Goal: Information Seeking & Learning: Find specific fact

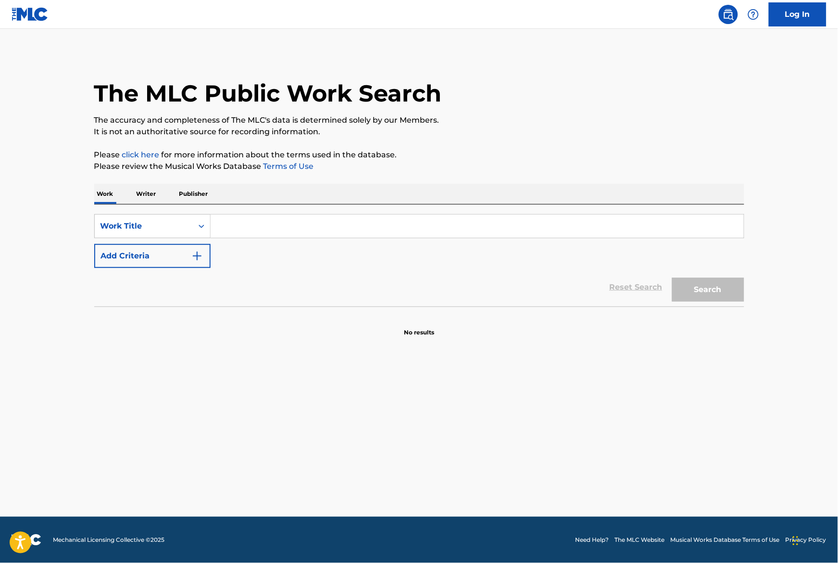
click at [259, 230] on input "Search Form" at bounding box center [477, 226] width 533 height 23
click at [259, 223] on input "Search Form" at bounding box center [477, 226] width 533 height 23
type input "a"
type input "Before Fajr"
click at [472, 179] on div "The MLC Public Work Search The accuracy and completeness of The MLC's data is d…" at bounding box center [419, 195] width 673 height 284
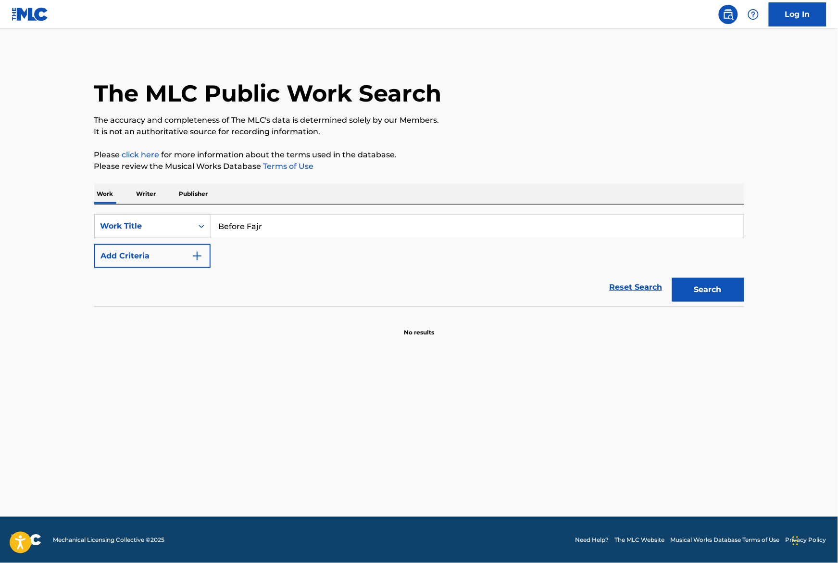
click at [720, 287] on button "Search" at bounding box center [708, 290] width 72 height 24
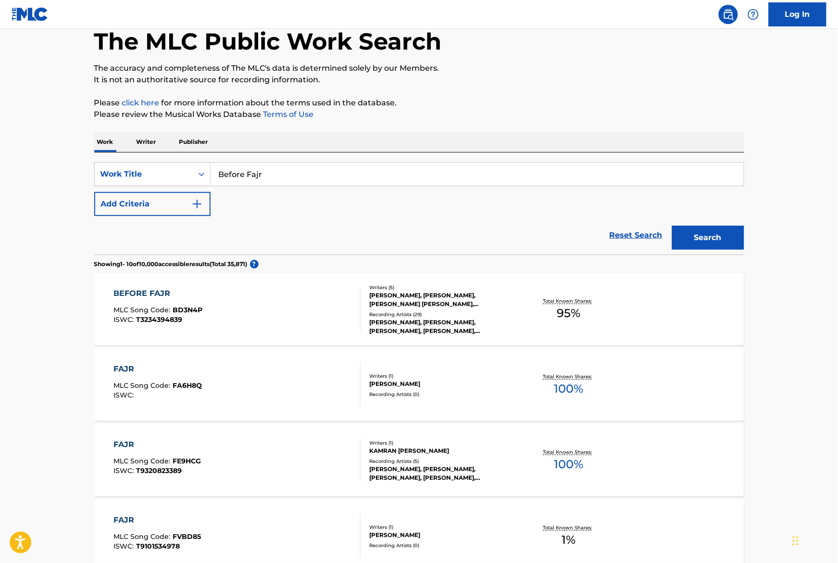
scroll to position [65, 0]
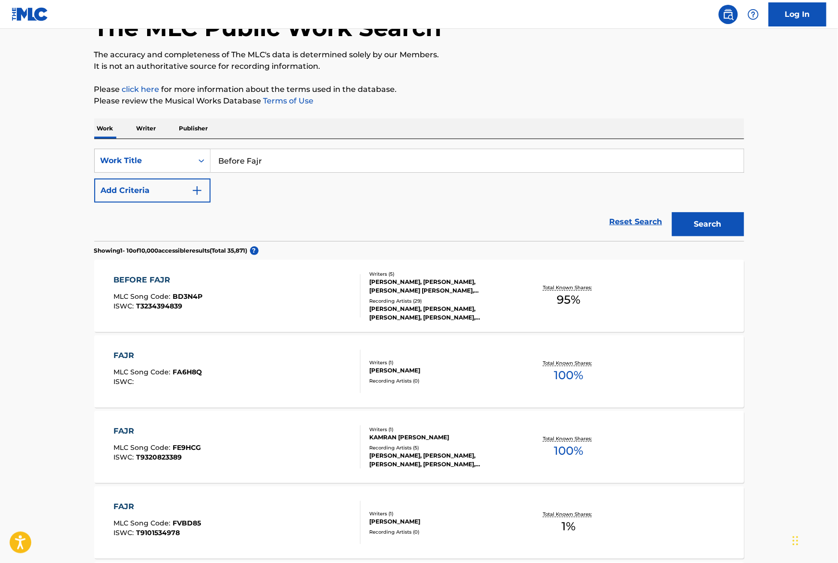
click at [594, 309] on div "Total Known Shares: 95 %" at bounding box center [569, 295] width 108 height 29
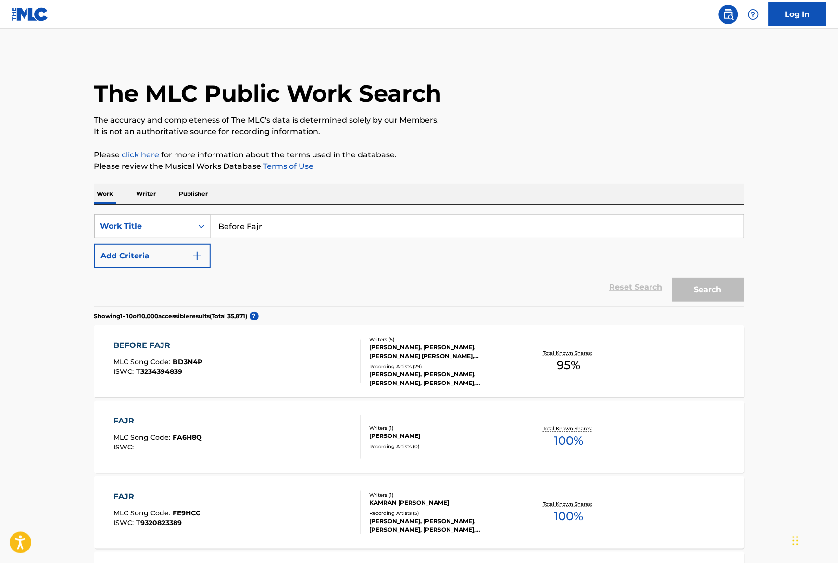
scroll to position [65, 0]
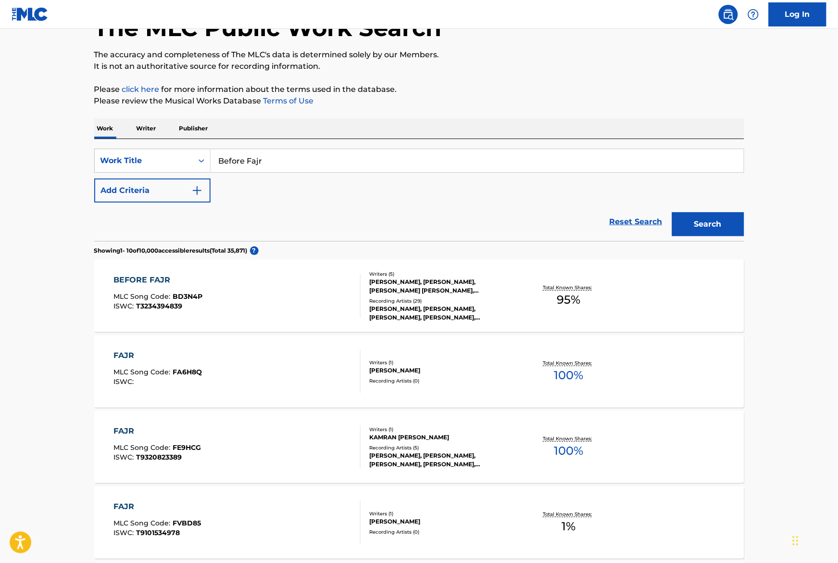
click at [270, 163] on input "Before Fajr" at bounding box center [477, 160] width 533 height 23
click at [270, 162] on input "Before Fajr" at bounding box center [477, 160] width 533 height 23
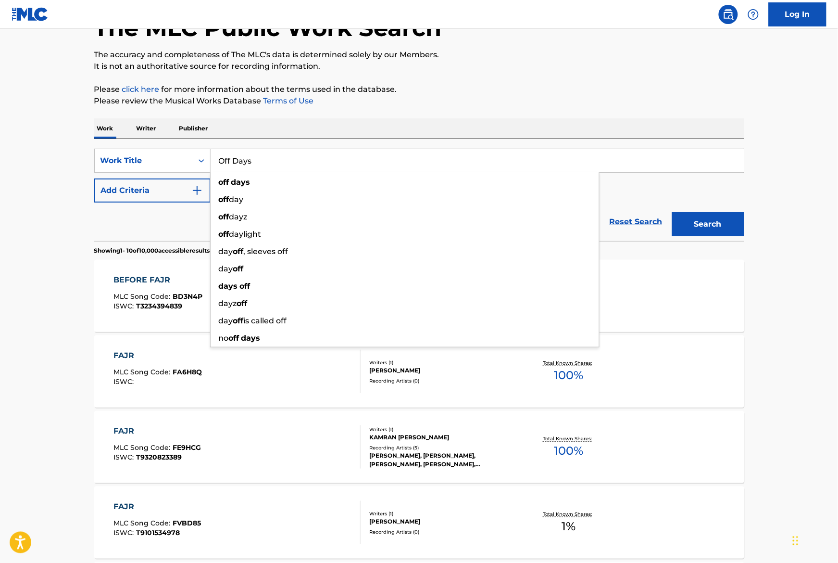
type input "Off Days"
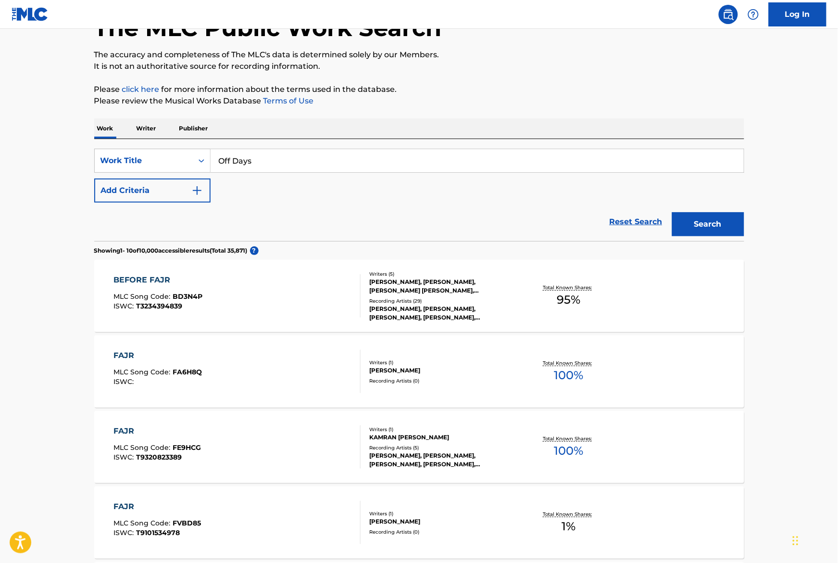
click at [484, 100] on p "Please review the Musical Works Database Terms of Use" at bounding box center [419, 101] width 650 height 12
click at [181, 189] on button "Add Criteria" at bounding box center [152, 190] width 116 height 24
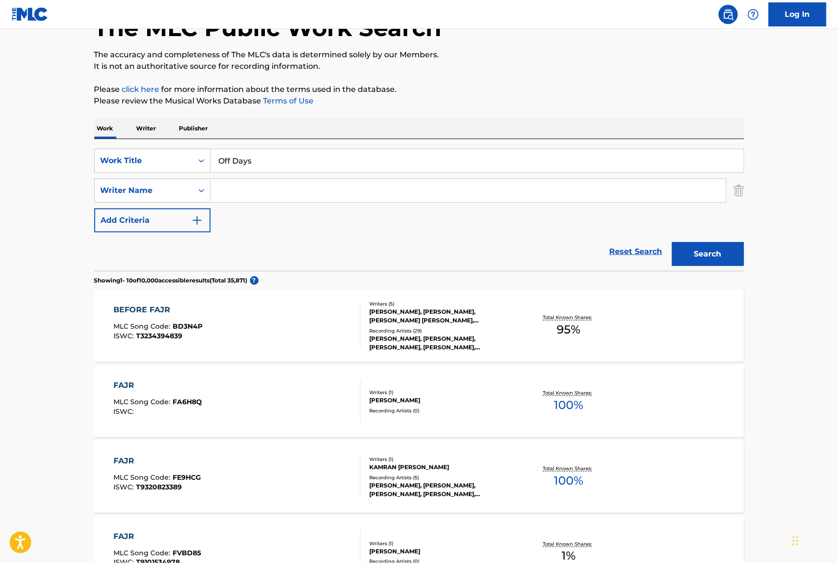
click at [257, 193] on input "Search Form" at bounding box center [469, 190] width 516 height 23
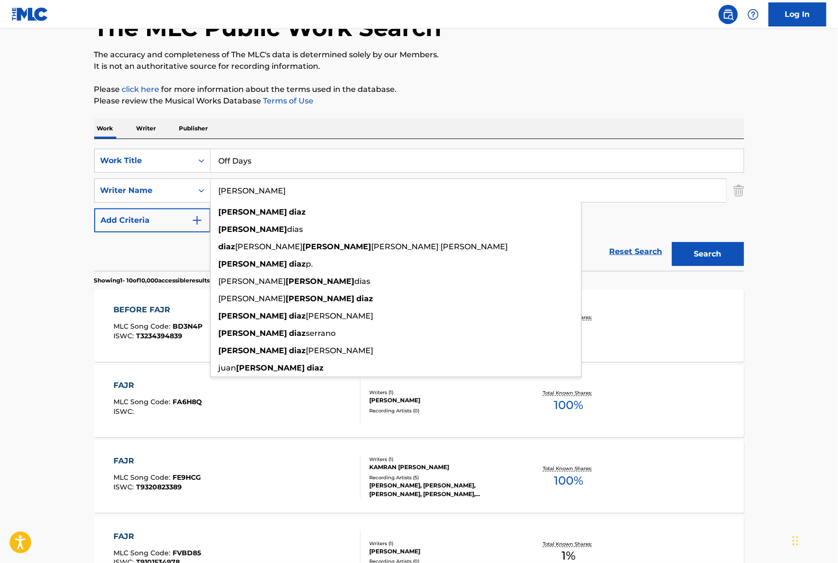
type input "Luis Diaz"
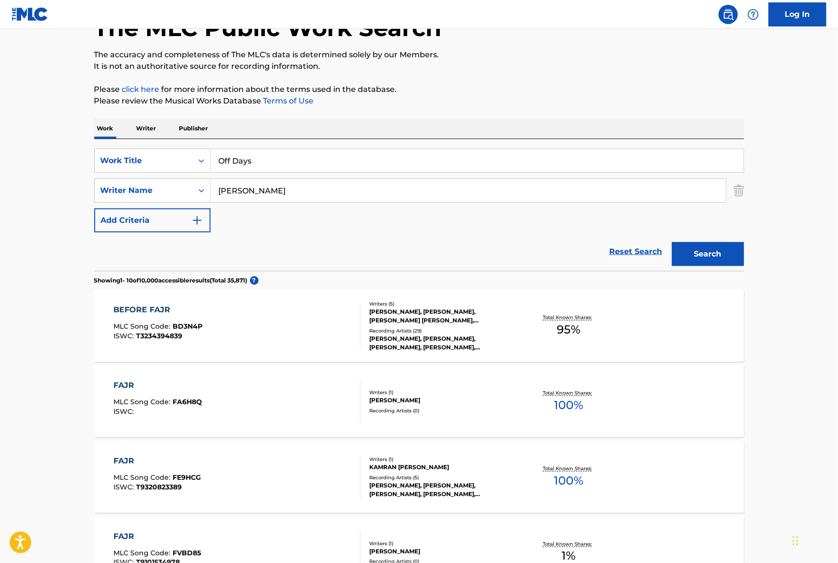
click at [480, 116] on div "The MLC Public Work Search The accuracy and completeness of The MLC's data is d…" at bounding box center [419, 538] width 673 height 1103
click at [700, 265] on button "Search" at bounding box center [708, 254] width 72 height 24
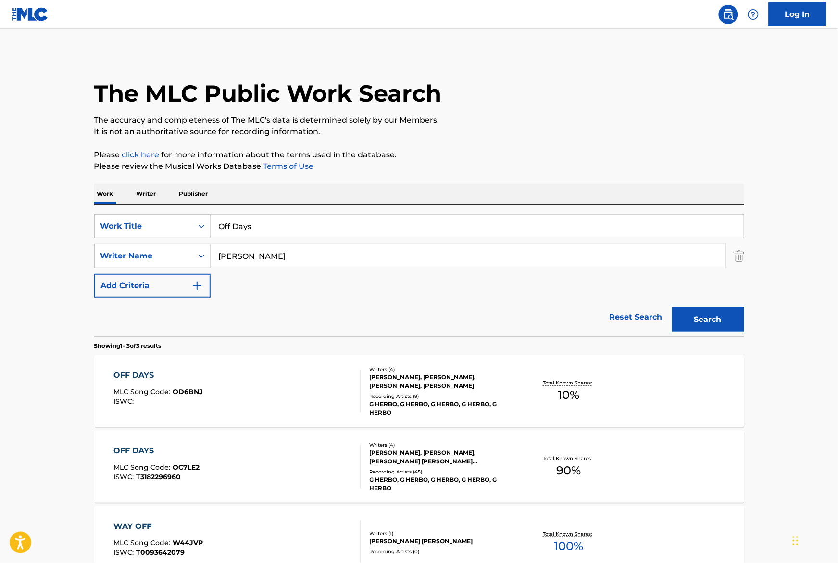
click at [284, 389] on div "OFF DAYS MLC Song Code : OD6BNJ ISWC :" at bounding box center [237, 390] width 247 height 43
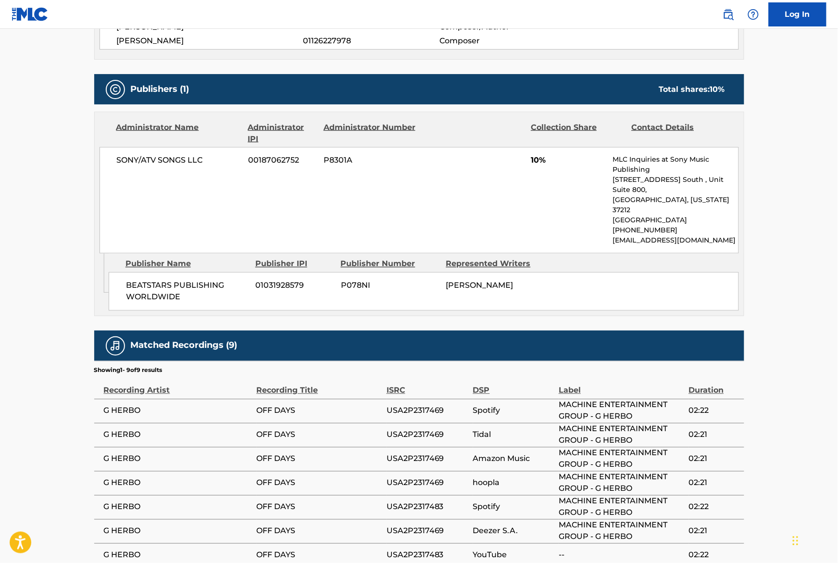
scroll to position [135, 0]
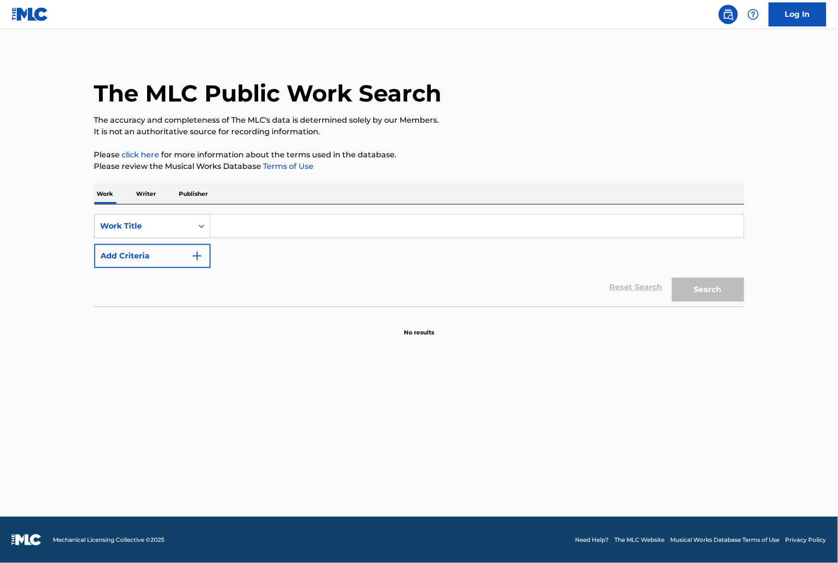
click at [282, 209] on div "SearchWithCriteria35d1eccd-5f07-440d-80bd-90eaa064163c Work Title Add Criteria …" at bounding box center [419, 255] width 650 height 102
click at [277, 230] on input "Search Form" at bounding box center [477, 226] width 533 height 23
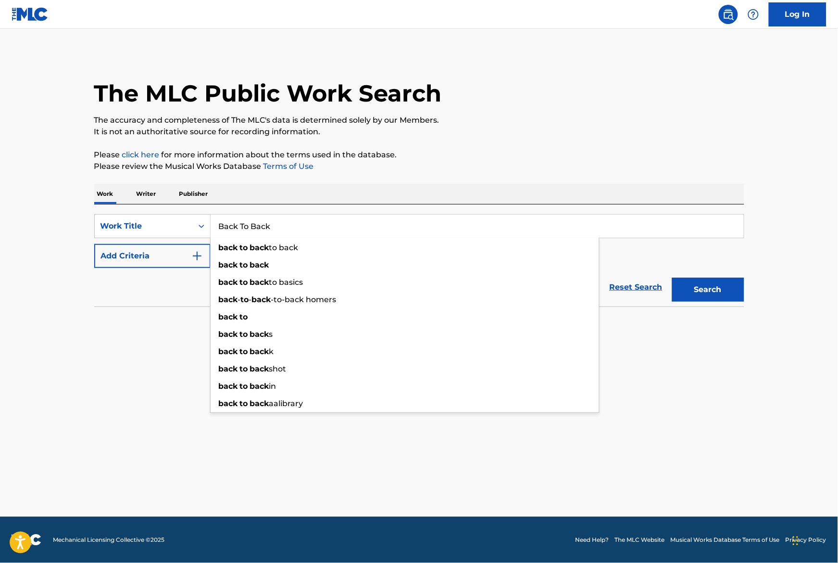
type input "Back To Back"
click at [441, 146] on div "The MLC Public Work Search The accuracy and completeness of The MLC's data is d…" at bounding box center [419, 195] width 673 height 284
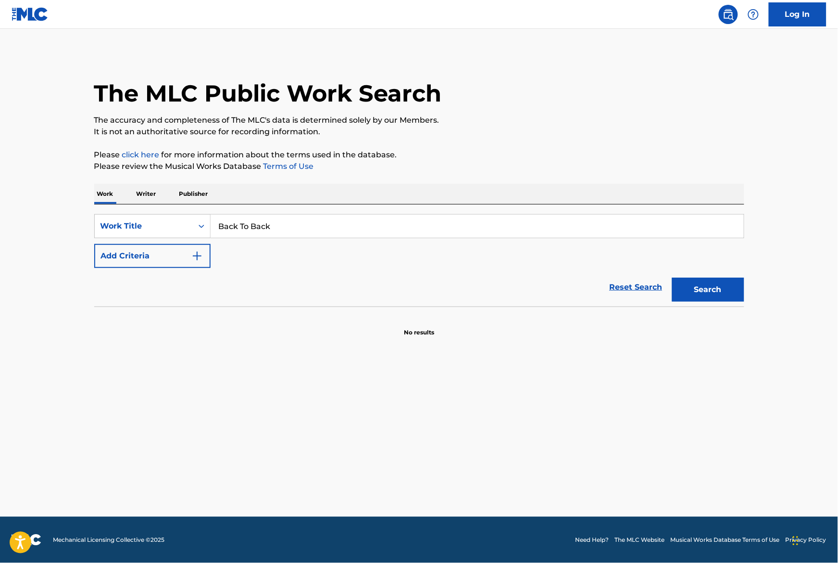
click at [140, 253] on button "Add Criteria" at bounding box center [152, 256] width 116 height 24
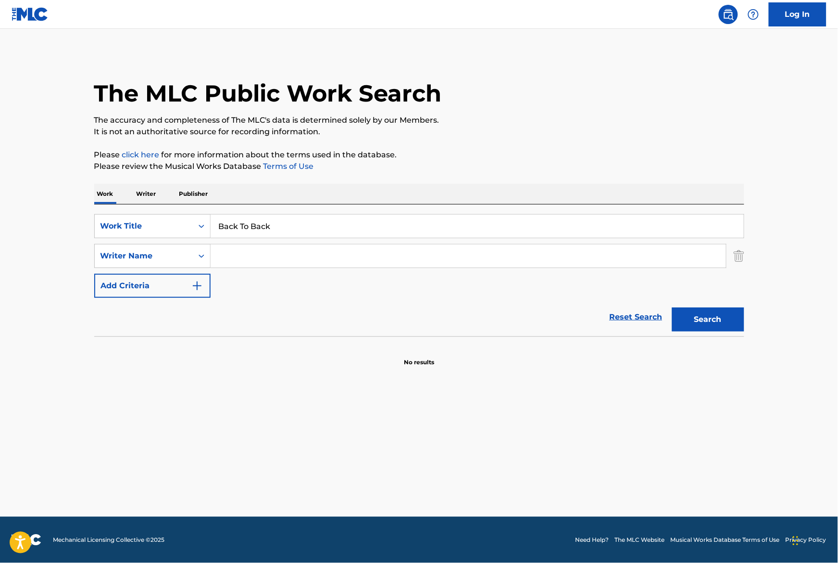
click at [283, 257] on input "Search Form" at bounding box center [469, 255] width 516 height 23
paste input "https://open.spotify.com/track/1HGRzqYoA0sMbpu6eftPiM"
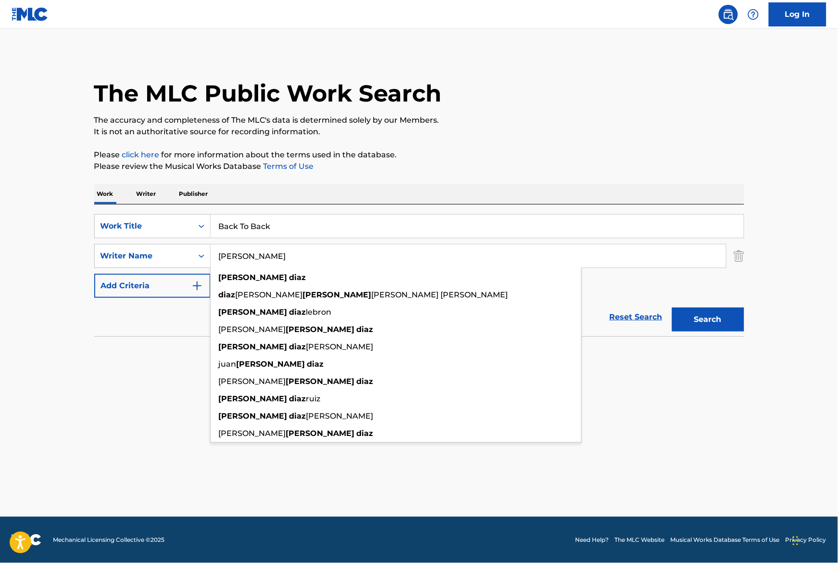
type input "[PERSON_NAME]"
click at [705, 317] on button "Search" at bounding box center [708, 319] width 72 height 24
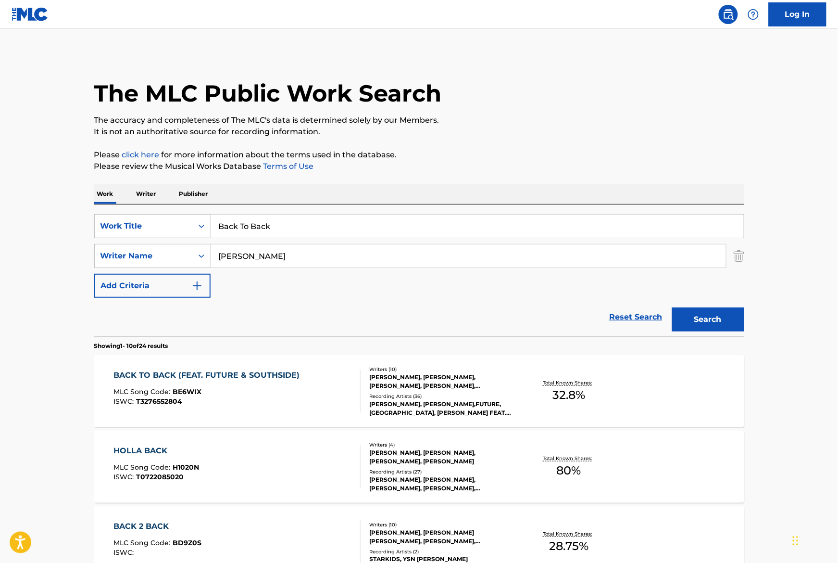
click at [682, 381] on div "BACK TO BACK (FEAT. FUTURE & SOUTHSIDE) MLC Song Code : BE6WIX ISWC : T32765528…" at bounding box center [419, 391] width 650 height 72
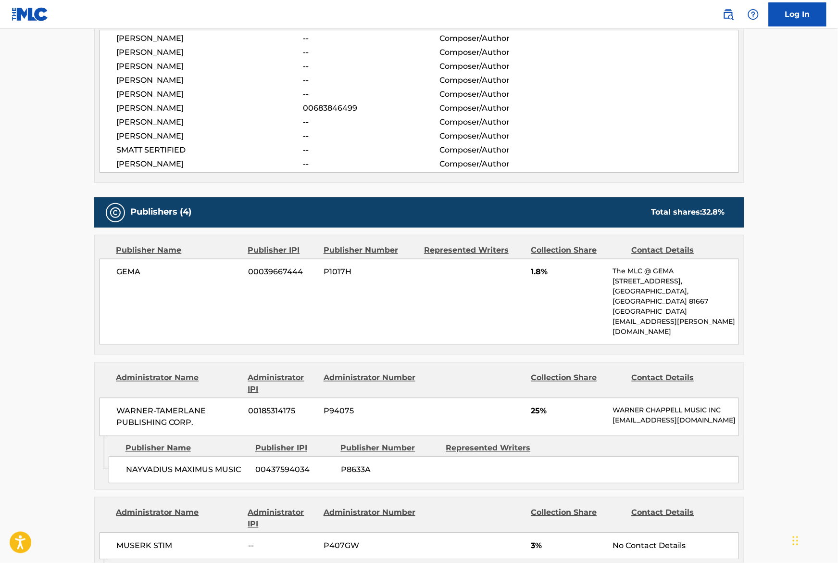
scroll to position [672, 0]
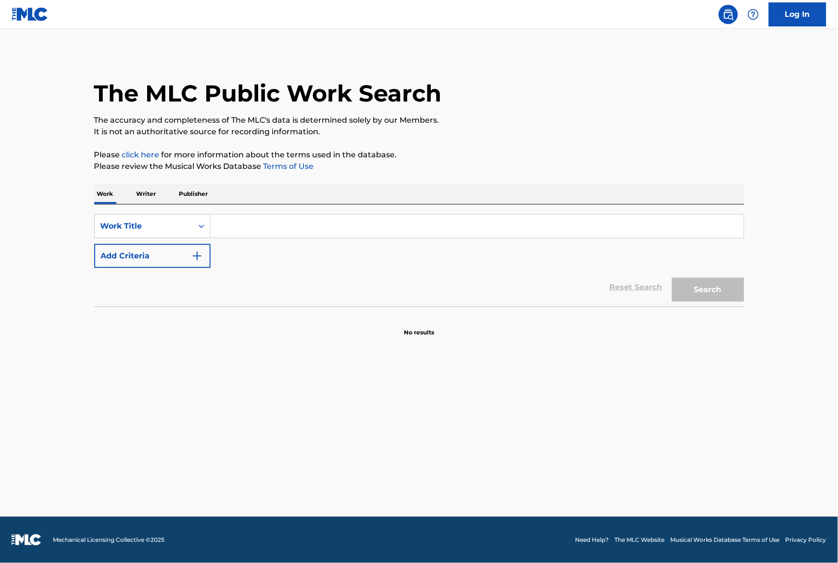
click at [302, 221] on input "Search Form" at bounding box center [477, 226] width 533 height 23
type input "S"
type input "Skeme"
click at [508, 185] on div "Work Writer Publisher" at bounding box center [419, 194] width 650 height 20
click at [718, 289] on button "Search" at bounding box center [708, 290] width 72 height 24
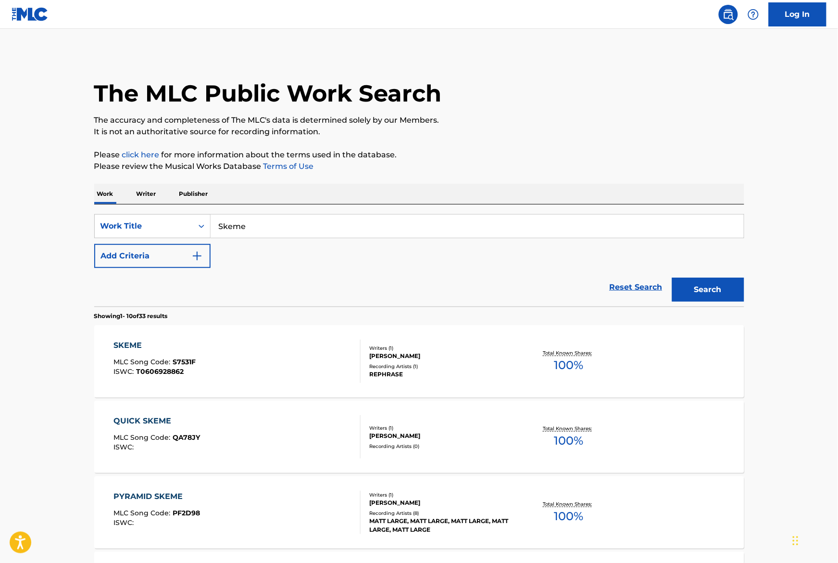
scroll to position [112, 0]
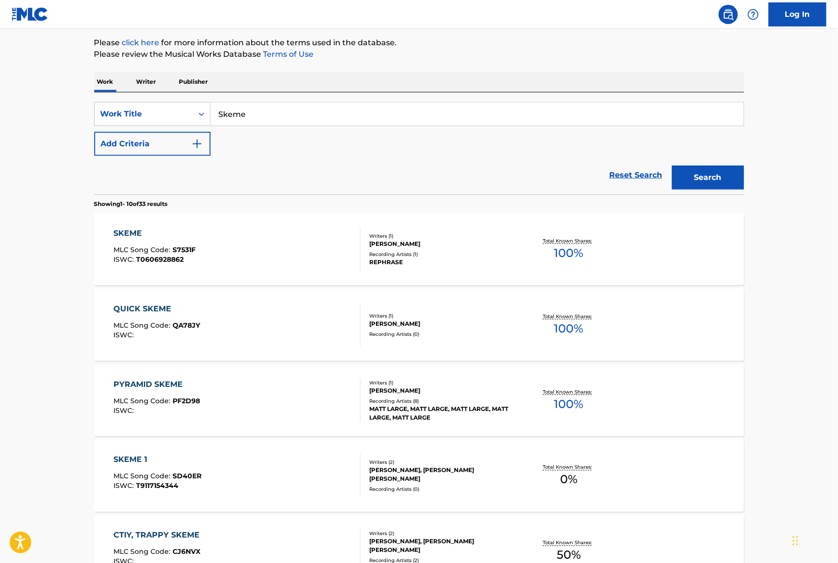
click at [186, 144] on button "Add Criteria" at bounding box center [152, 144] width 116 height 24
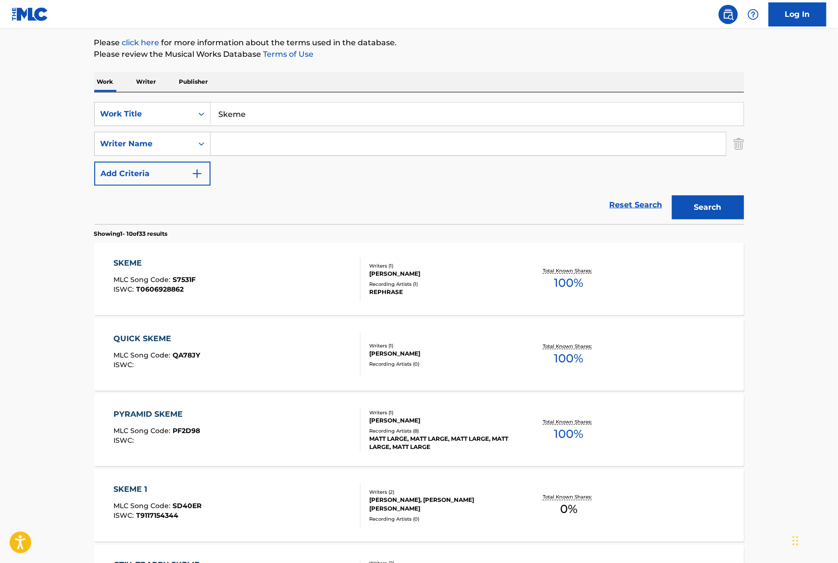
click at [257, 150] on input "Search Form" at bounding box center [469, 143] width 516 height 23
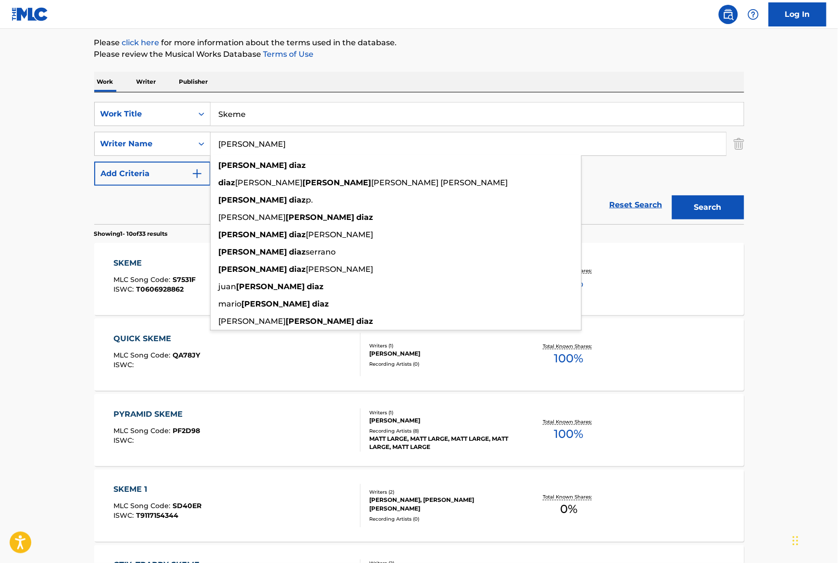
type input "Luis Diaz"
click at [450, 63] on div "The MLC Public Work Search The accuracy and completeness of The MLC's data is d…" at bounding box center [419, 492] width 673 height 1103
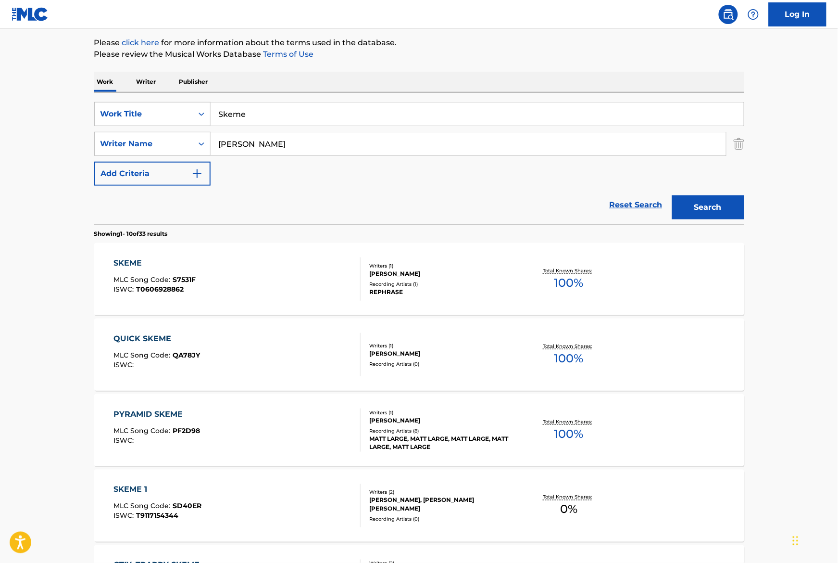
click at [709, 200] on button "Search" at bounding box center [708, 207] width 72 height 24
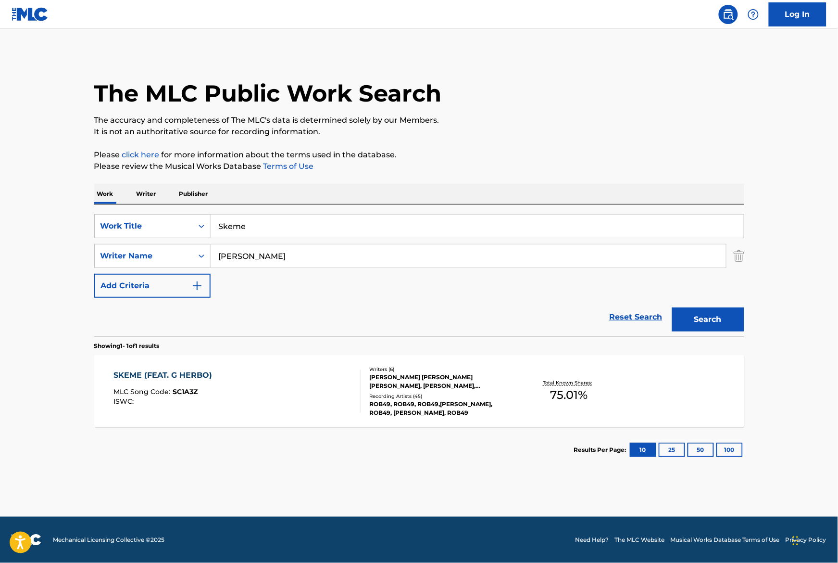
click at [282, 394] on div "SKEME (FEAT. G HERBO) MLC Song Code : SC1A3Z ISWC :" at bounding box center [237, 390] width 247 height 43
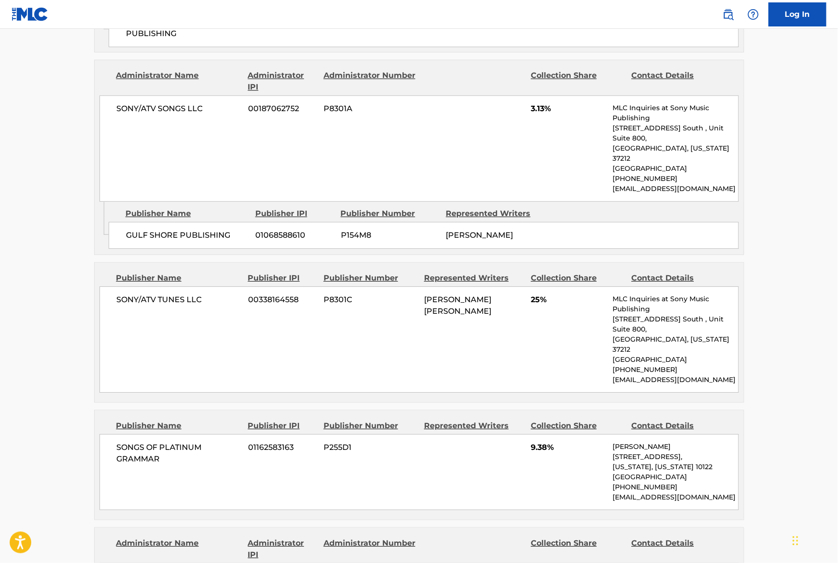
scroll to position [759, 0]
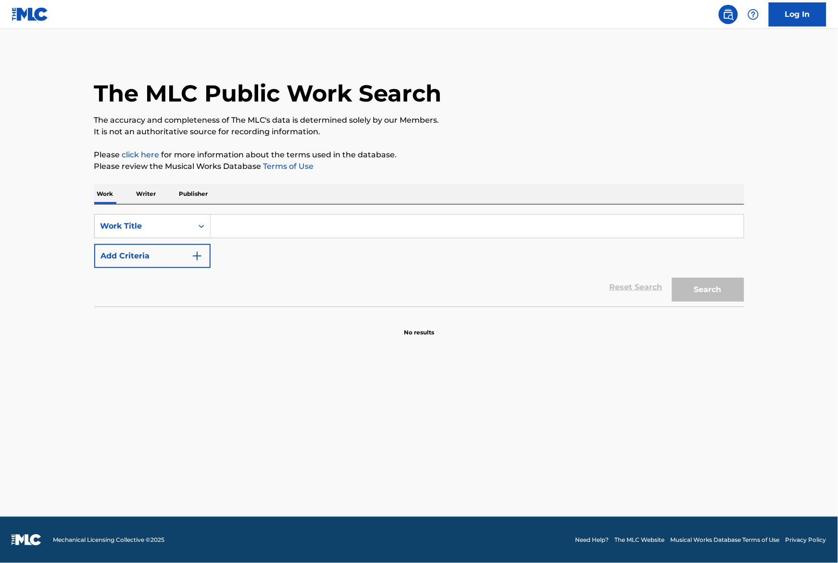
click at [263, 222] on input "Search Form" at bounding box center [477, 226] width 533 height 23
type input "Before fajr"
click at [501, 164] on p "Please review the Musical Works Database Terms of Use" at bounding box center [419, 167] width 650 height 12
click at [724, 288] on button "Search" at bounding box center [708, 290] width 72 height 24
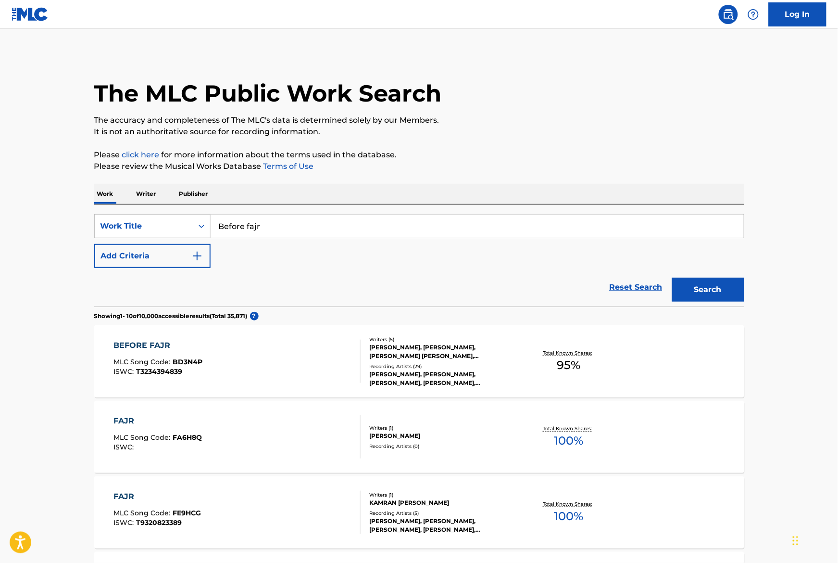
click at [496, 377] on div "LIL DURK, LIL DURK, LIL DURK, LIL DURK, LIL DURK" at bounding box center [442, 378] width 145 height 17
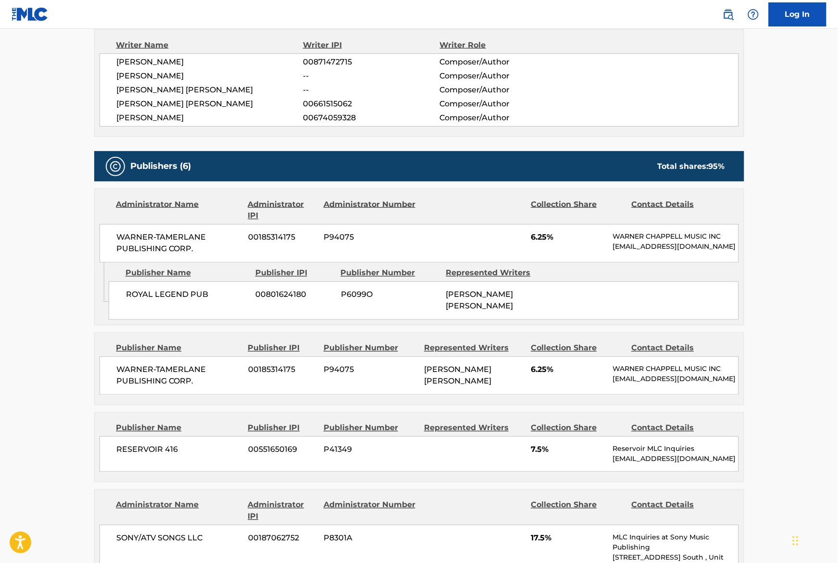
scroll to position [552, 0]
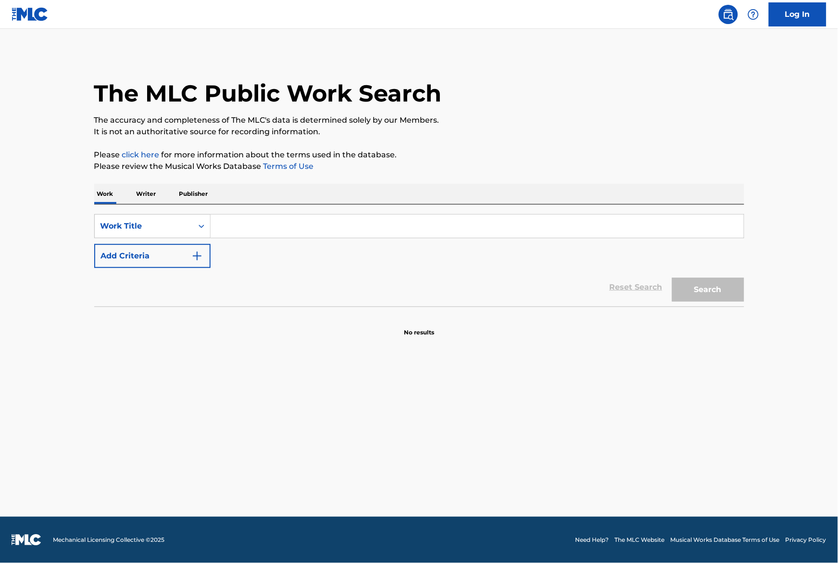
click at [282, 216] on input "Search Form" at bounding box center [477, 226] width 533 height 23
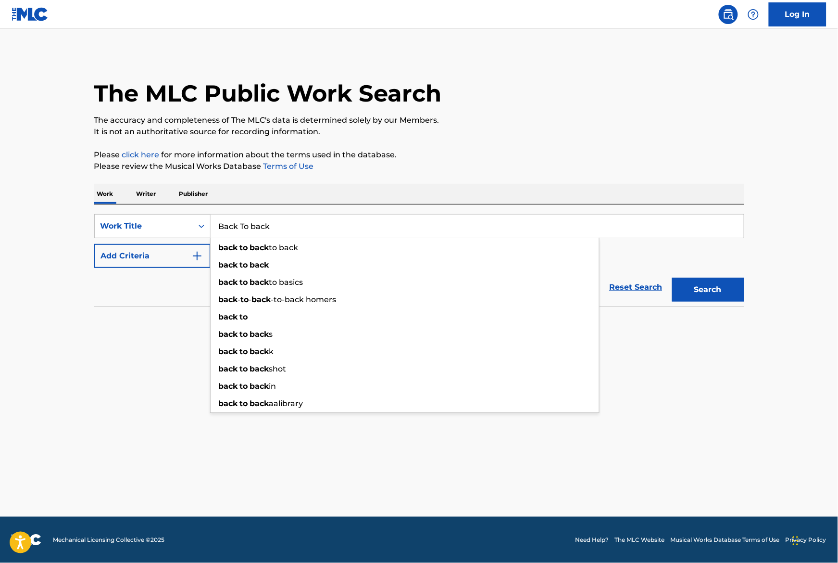
type input "Back To back"
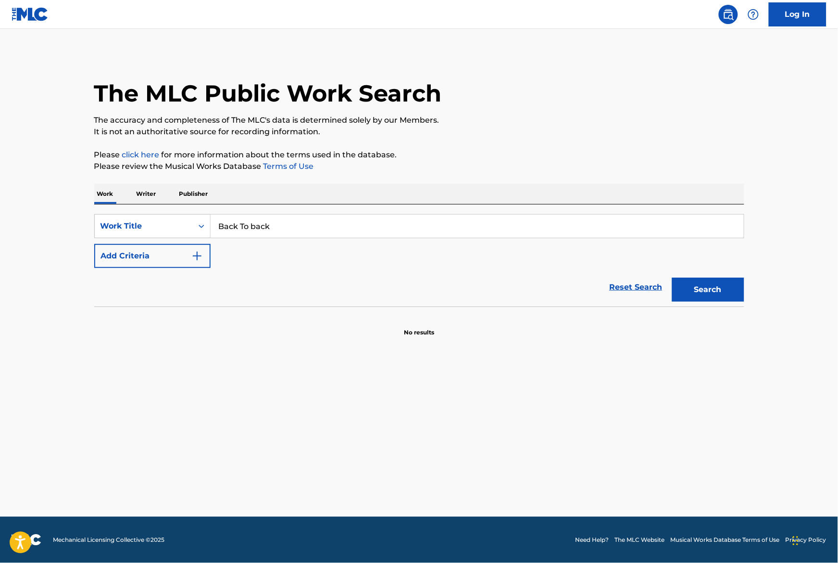
click at [168, 268] on div "Reset Search Search" at bounding box center [419, 287] width 650 height 38
click at [165, 256] on button "Add Criteria" at bounding box center [152, 256] width 116 height 24
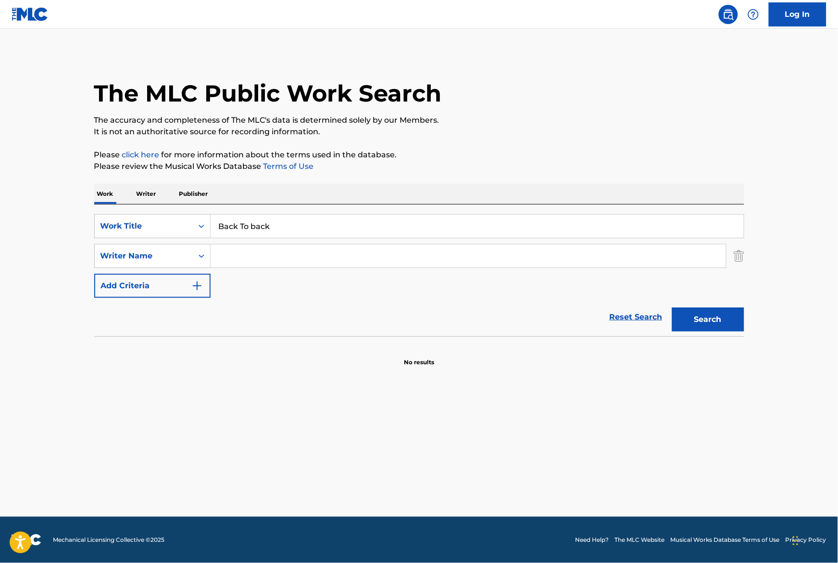
click at [249, 255] on input "Search Form" at bounding box center [469, 255] width 516 height 23
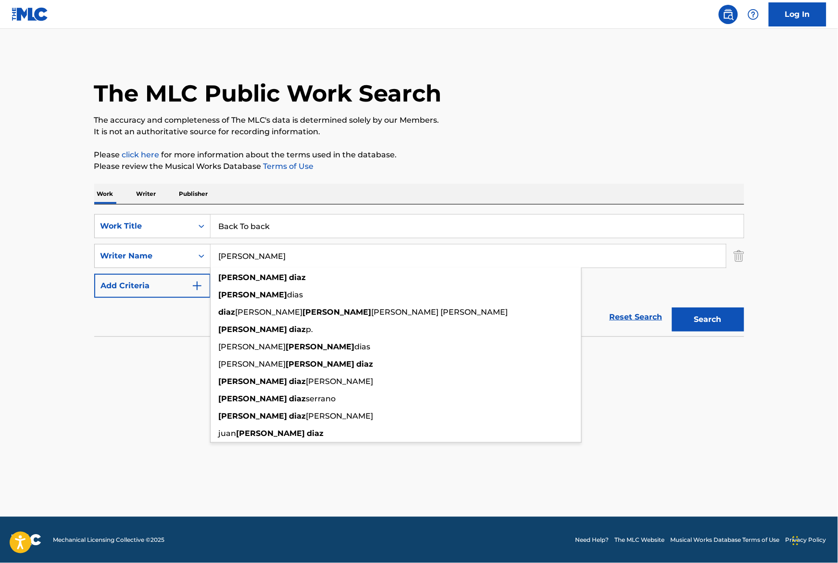
type input "Luis Diaz"
click at [498, 156] on p "Please click here for more information about the terms used in the database." at bounding box center [419, 155] width 650 height 12
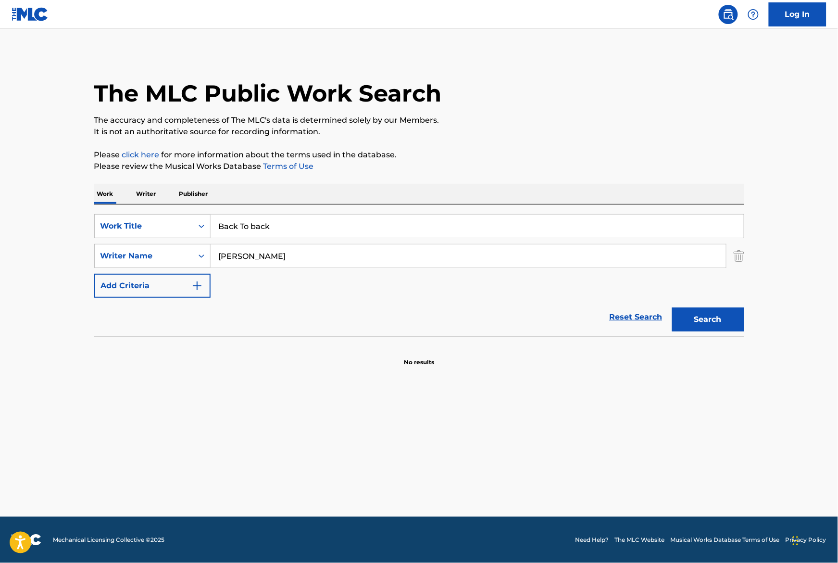
click at [718, 305] on div "Search" at bounding box center [706, 317] width 77 height 38
click at [719, 311] on button "Search" at bounding box center [708, 319] width 72 height 24
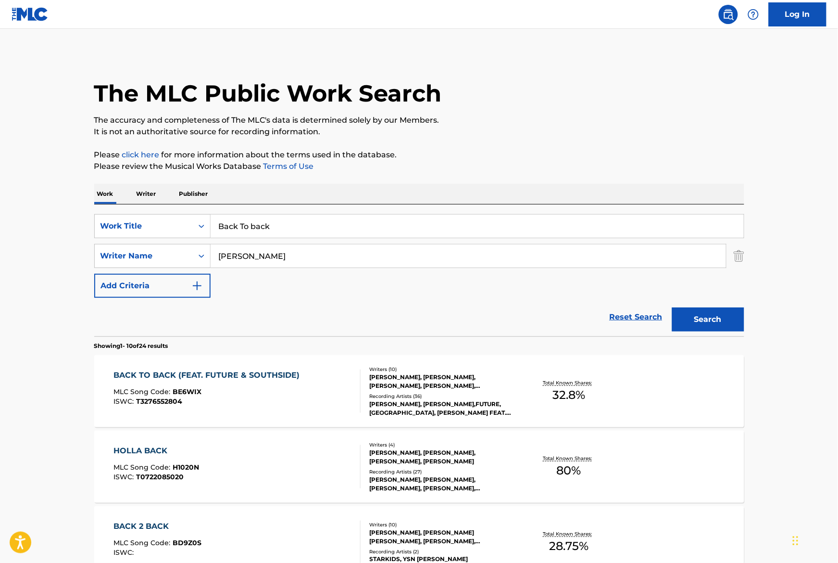
click at [288, 230] on input "Back To back" at bounding box center [477, 226] width 533 height 23
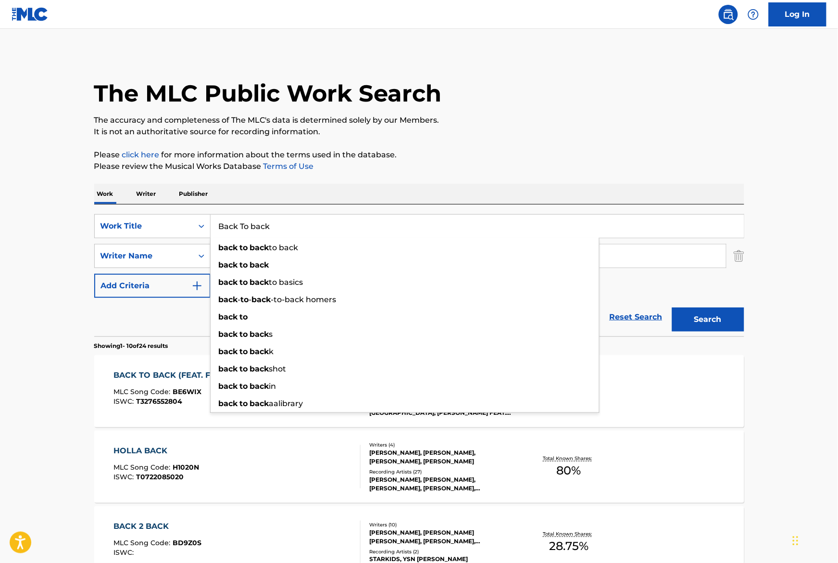
click at [288, 230] on input "Back To back" at bounding box center [477, 226] width 533 height 23
type input "Burning Up"
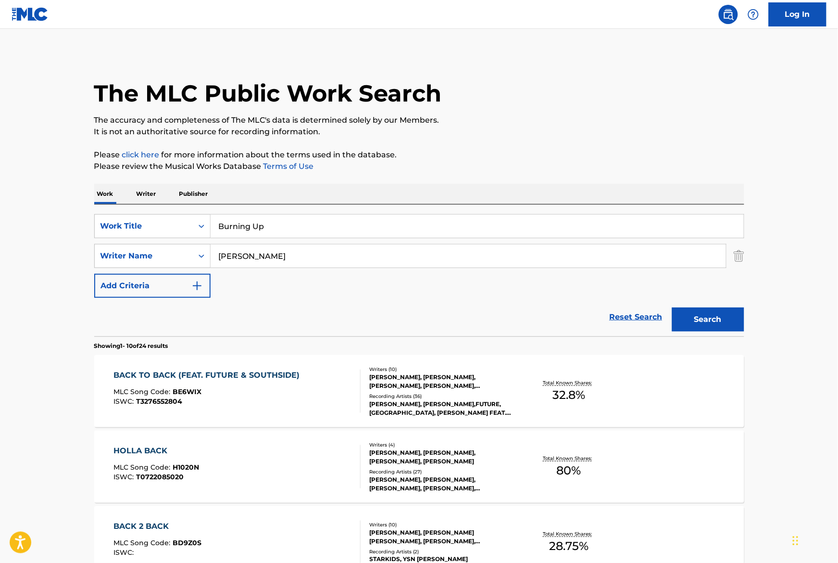
click at [732, 315] on button "Search" at bounding box center [708, 319] width 72 height 24
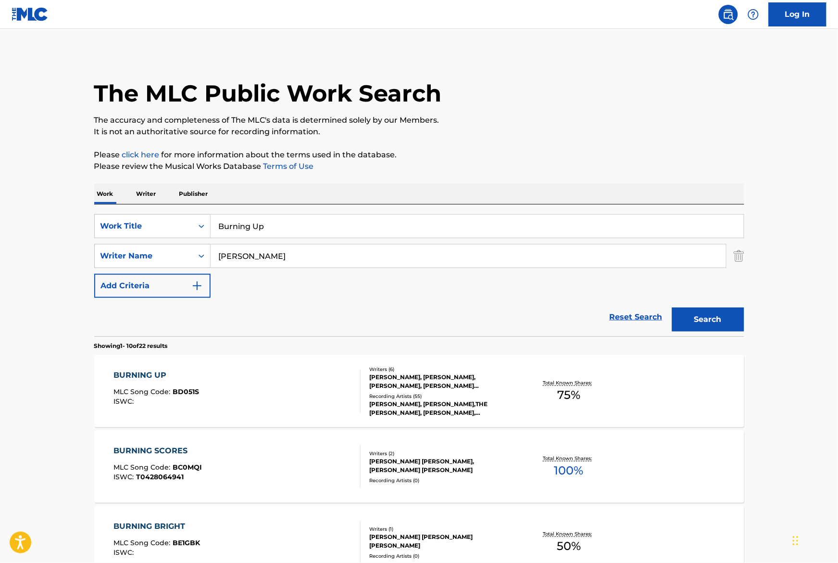
click at [343, 385] on div "BURNING UP MLC Song Code : BD051S ISWC :" at bounding box center [237, 390] width 247 height 43
click at [338, 377] on div "BURNING UP MLC Song Code : BD051S ISWC :" at bounding box center [237, 390] width 247 height 43
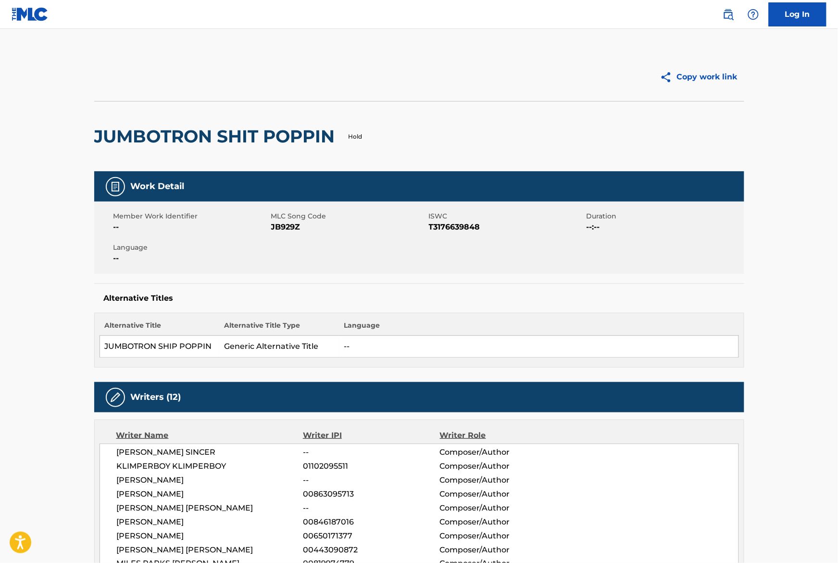
click at [736, 12] on link at bounding box center [728, 14] width 19 height 19
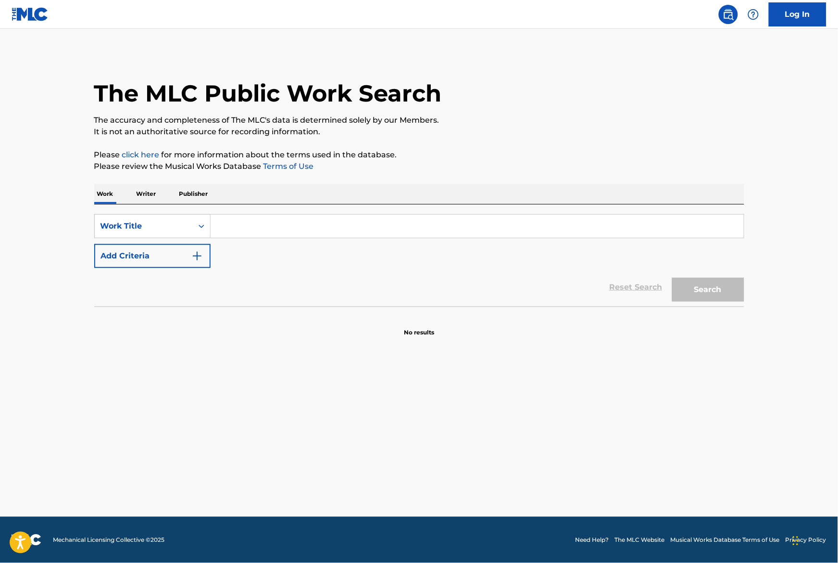
click at [226, 236] on input "Search Form" at bounding box center [477, 226] width 533 height 23
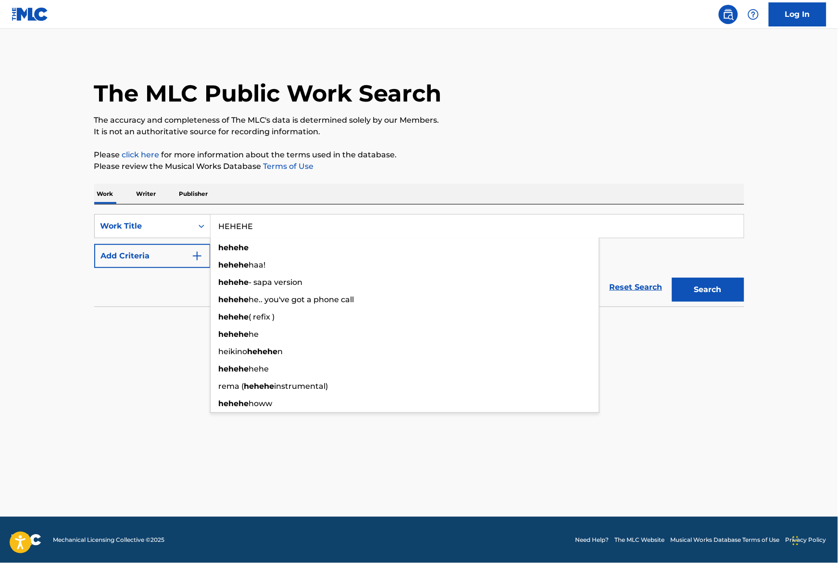
type input "HEHEHE"
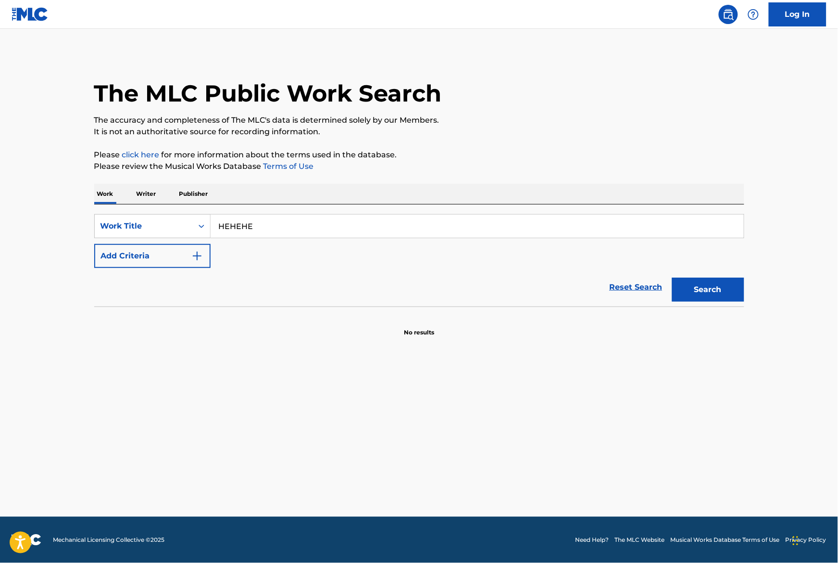
click at [530, 124] on p "The accuracy and completeness of The MLC's data is determined solely by our Mem…" at bounding box center [419, 120] width 650 height 12
click at [128, 264] on button "Add Criteria" at bounding box center [152, 256] width 116 height 24
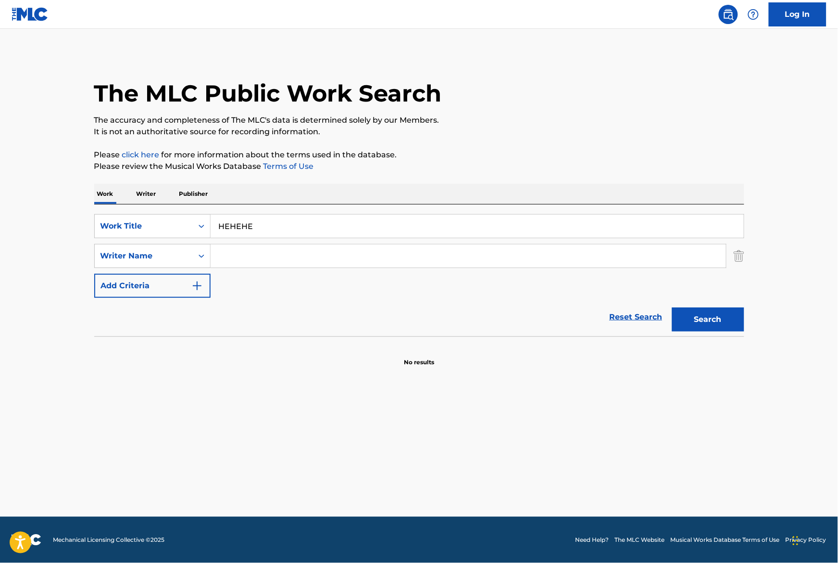
click at [284, 259] on input "Search Form" at bounding box center [469, 255] width 516 height 23
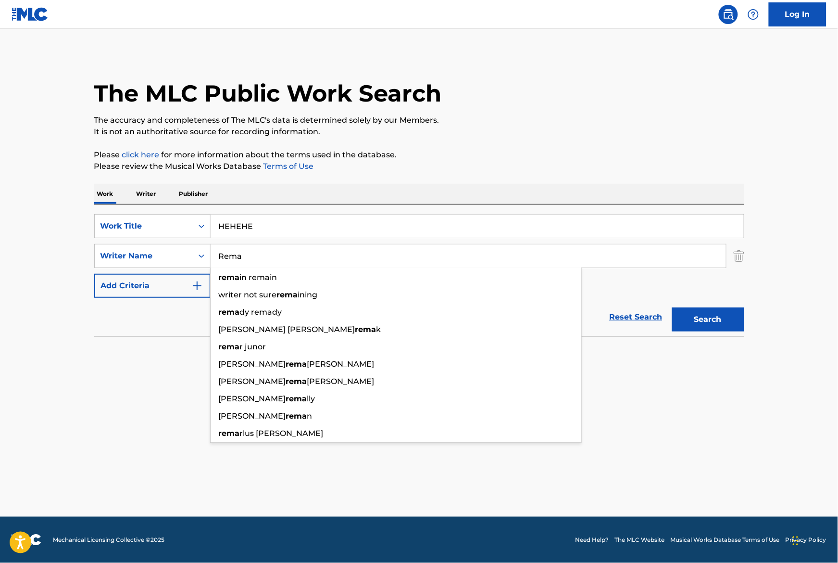
click at [609, 142] on div "The MLC Public Work Search The accuracy and completeness of The MLC's data is d…" at bounding box center [419, 210] width 673 height 314
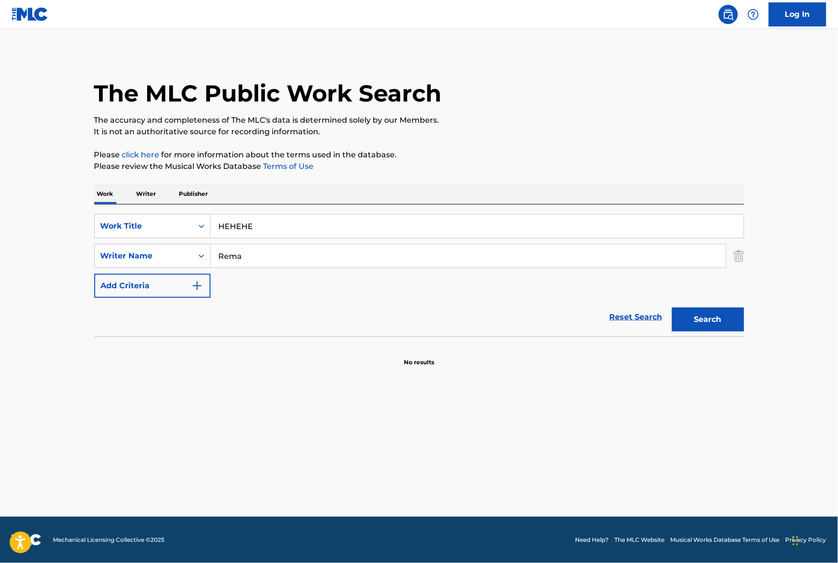
click at [470, 256] on input "Rema" at bounding box center [469, 255] width 516 height 23
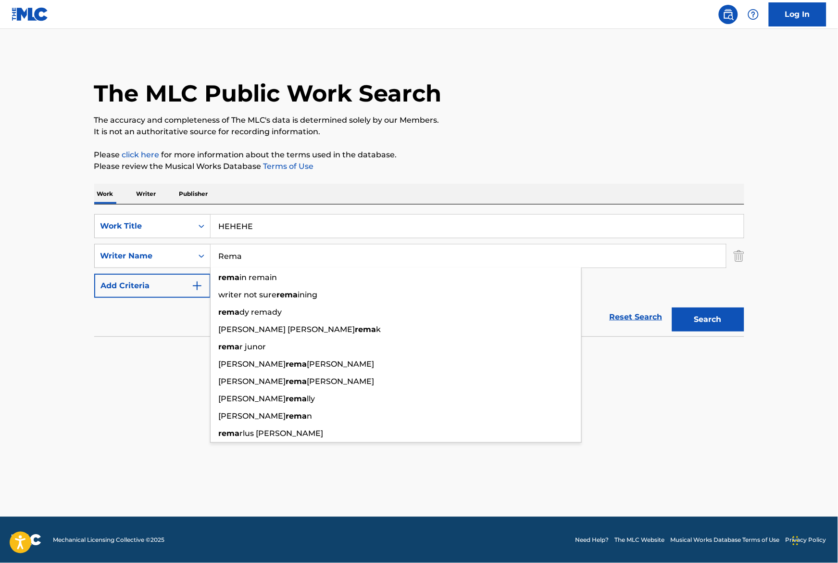
click at [254, 258] on input "Rema" at bounding box center [469, 255] width 516 height 23
paste input "Simon Gaudes"
type input "Simon Gaudes"
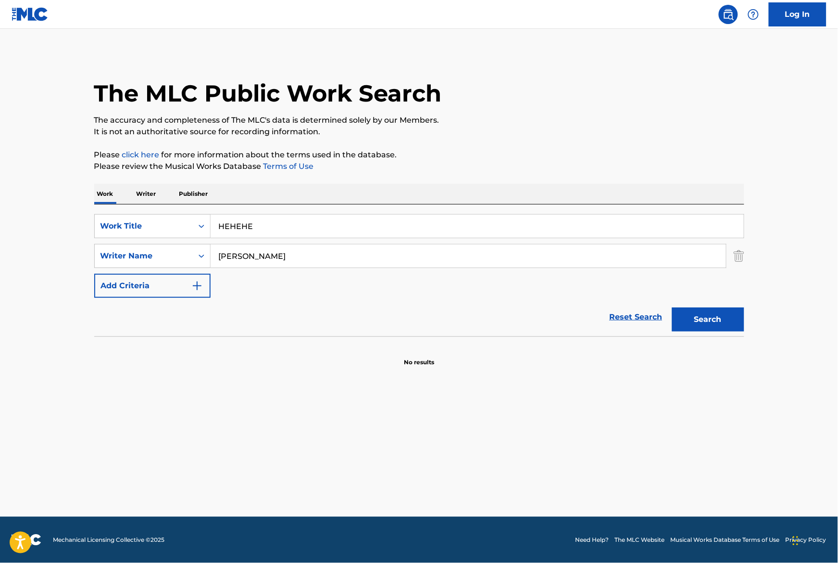
click at [520, 97] on div "The MLC Public Work Search" at bounding box center [419, 88] width 650 height 70
click at [707, 322] on button "Search" at bounding box center [708, 319] width 72 height 24
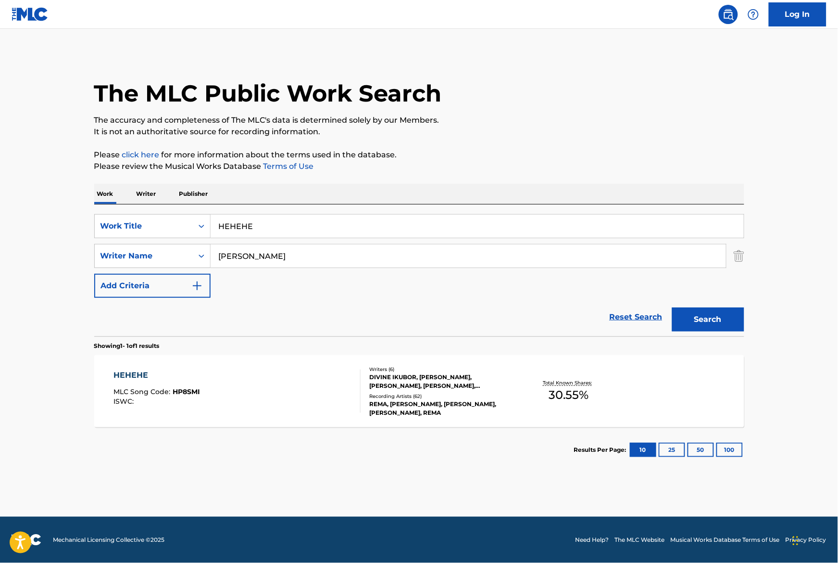
click at [255, 419] on div "HEHEHE MLC Song Code : HP8SMI ISWC : Writers ( 6 ) DIVINE IKUBOR, DOMINIK PATRZ…" at bounding box center [419, 391] width 650 height 72
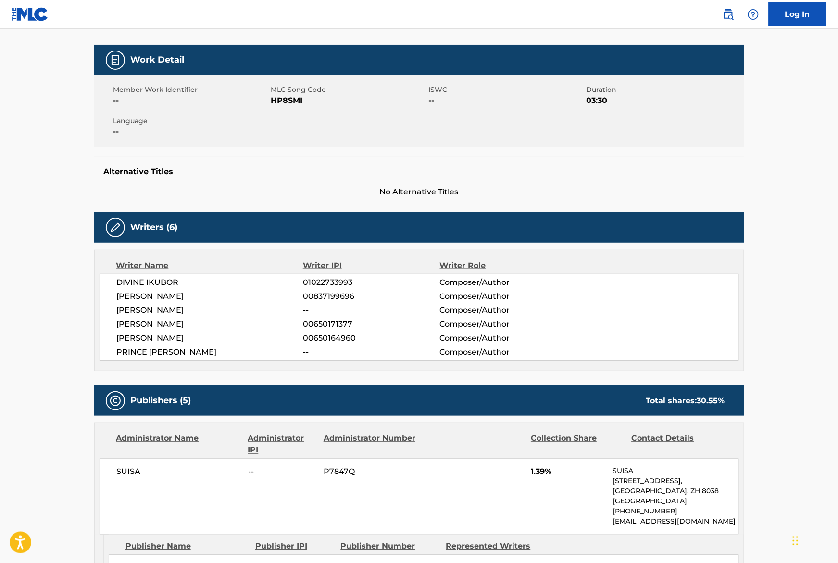
scroll to position [335, 0]
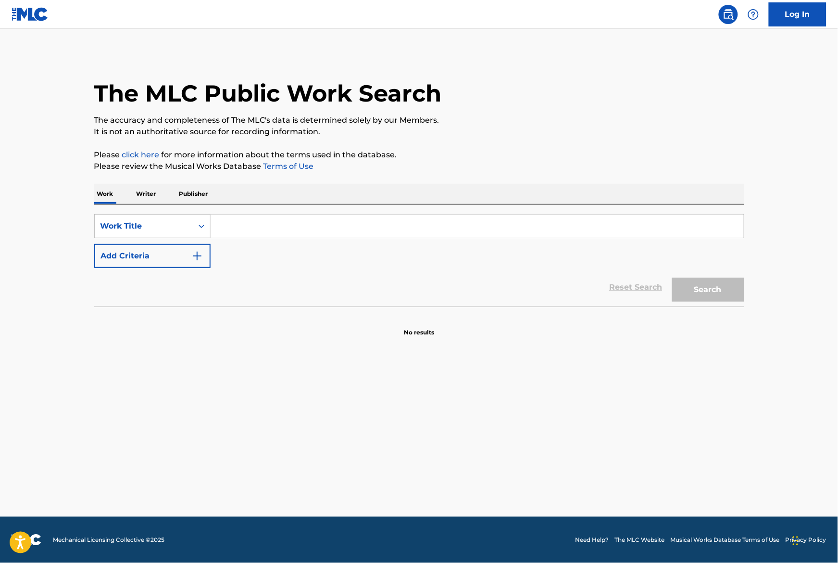
click at [248, 226] on input "Search Form" at bounding box center [477, 226] width 533 height 23
type input "Hop Out The Van"
click at [517, 136] on p "It is not an authoritative source for recording information." at bounding box center [419, 132] width 650 height 12
click at [720, 293] on button "Search" at bounding box center [708, 290] width 72 height 24
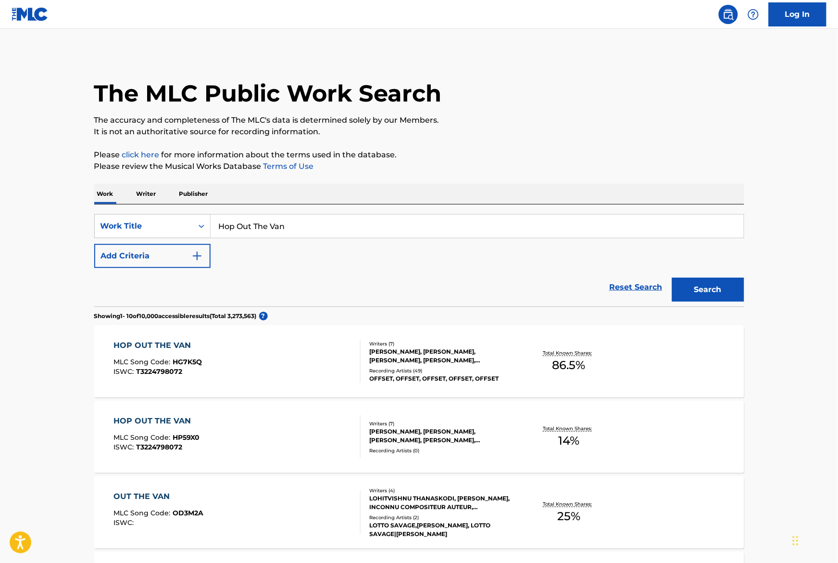
click at [430, 364] on div "TIM GOMRINGER, KIARI KENDRELL CEPHUS, KEVIN GOMRINGER, OZAN YILDIRIM, SIMON GAU…" at bounding box center [442, 355] width 145 height 17
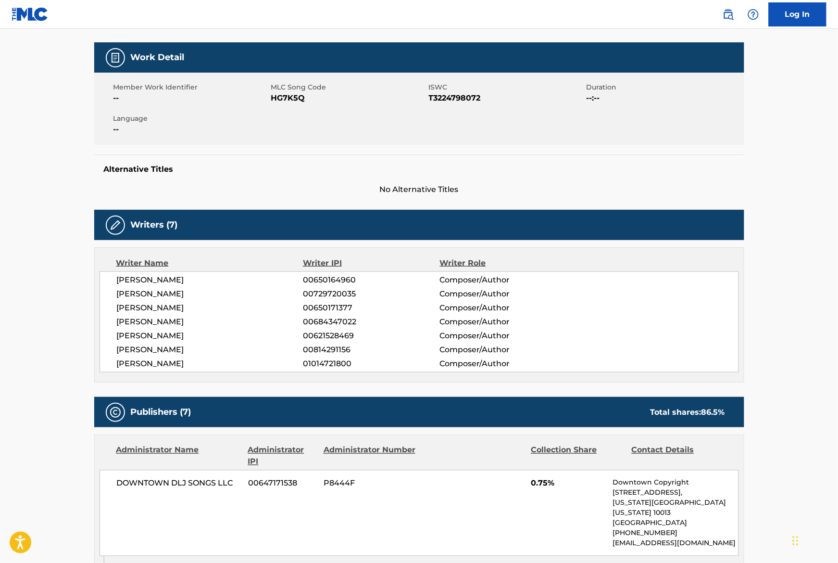
scroll to position [48, 0]
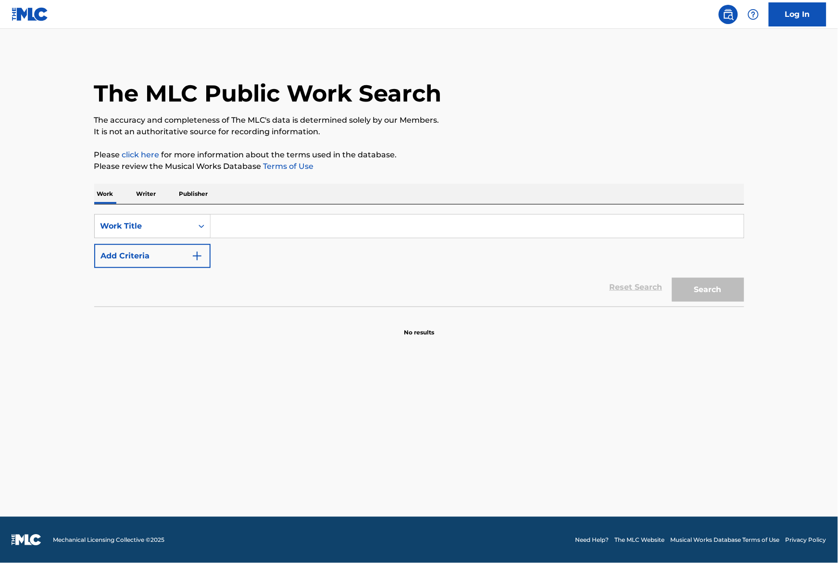
click at [328, 230] on input "Search Form" at bounding box center [477, 226] width 533 height 23
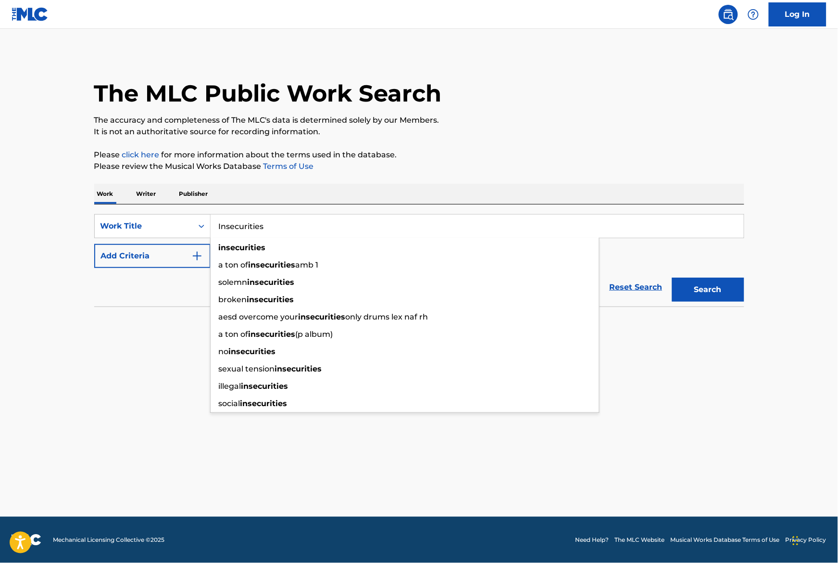
type input "Insecurities"
click at [461, 145] on div "The MLC Public Work Search The accuracy and completeness of The MLC's data is d…" at bounding box center [419, 195] width 673 height 284
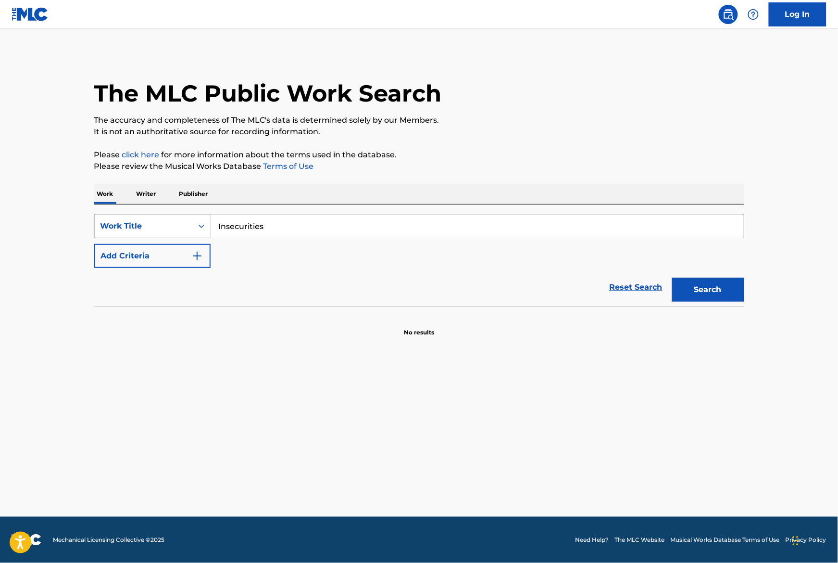
click at [158, 262] on button "Add Criteria" at bounding box center [152, 256] width 116 height 24
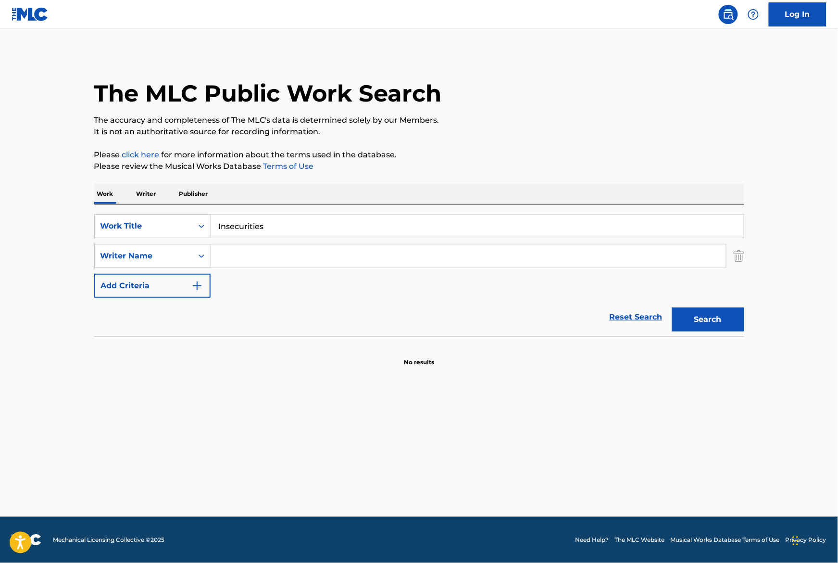
click at [267, 268] on div "SearchWithCriteria965cb052-1467-410a-a1ec-1cb0aad78910 Work Title Insecurities …" at bounding box center [419, 256] width 650 height 84
click at [268, 259] on input "Search Form" at bounding box center [469, 255] width 516 height 23
paste input "Simon Gaudes"
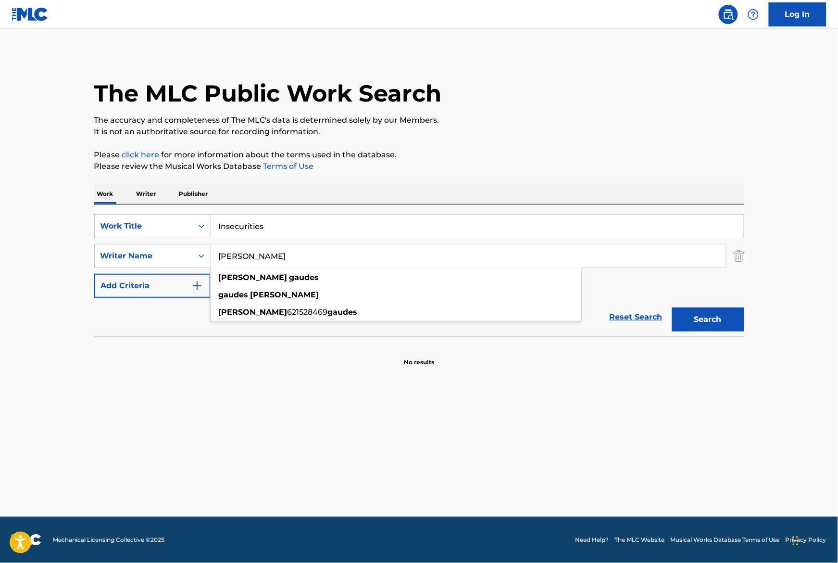
type input "Simon Gaudes"
click at [692, 319] on button "Search" at bounding box center [708, 319] width 72 height 24
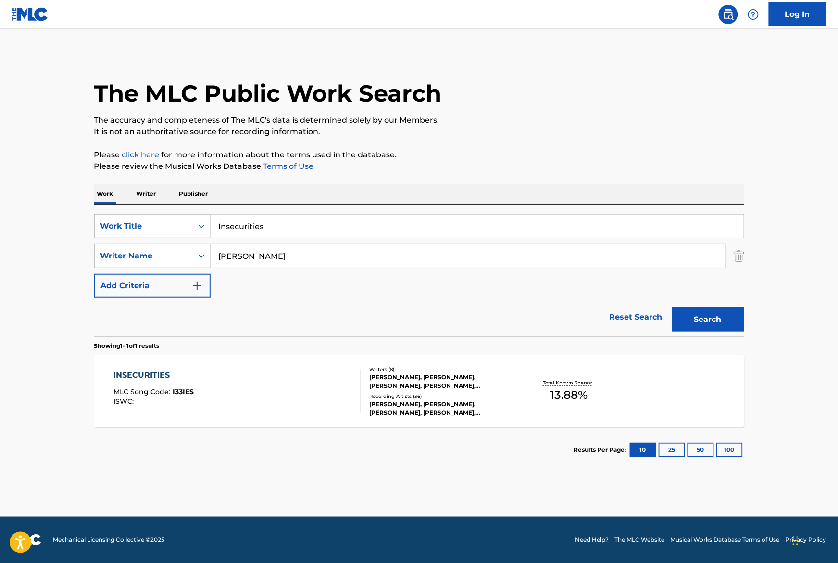
click at [268, 406] on div "INSECURITIES MLC Song Code : I33IES ISWC :" at bounding box center [237, 390] width 247 height 43
click at [248, 221] on input "Insecurities" at bounding box center [477, 226] width 533 height 23
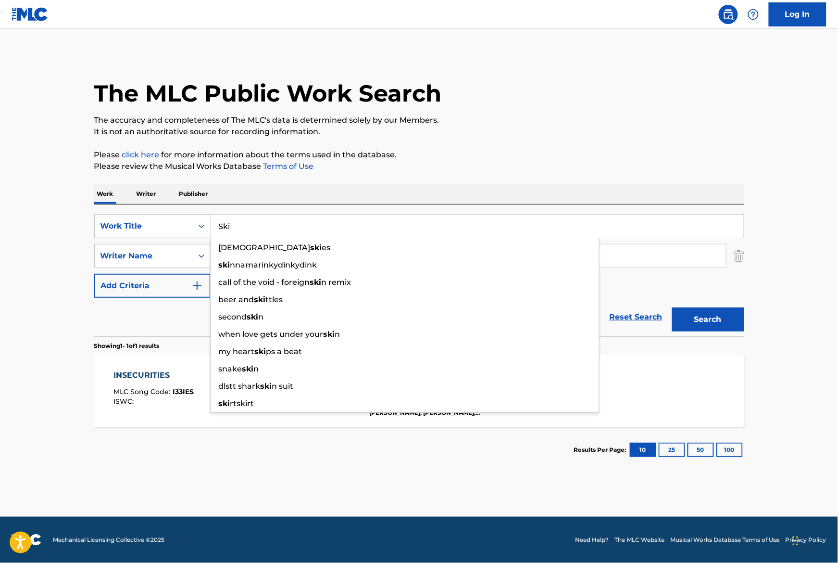
type input "Ski"
click at [308, 202] on div "Work Writer Publisher" at bounding box center [419, 194] width 650 height 20
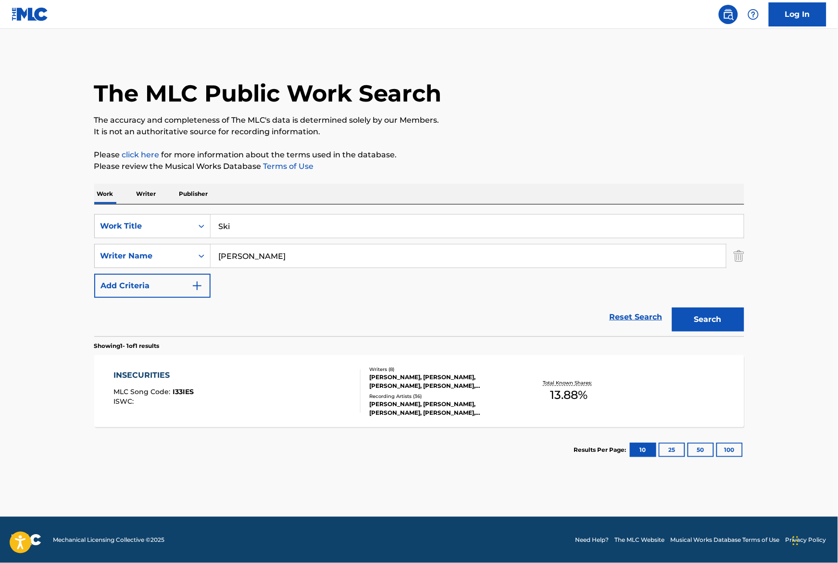
click at [277, 244] on div "Simon Gaudes" at bounding box center [469, 256] width 516 height 24
click at [276, 251] on input "Simon Gaudes" at bounding box center [469, 255] width 516 height 23
click at [244, 252] on input "Simon Gaudes" at bounding box center [469, 255] width 516 height 23
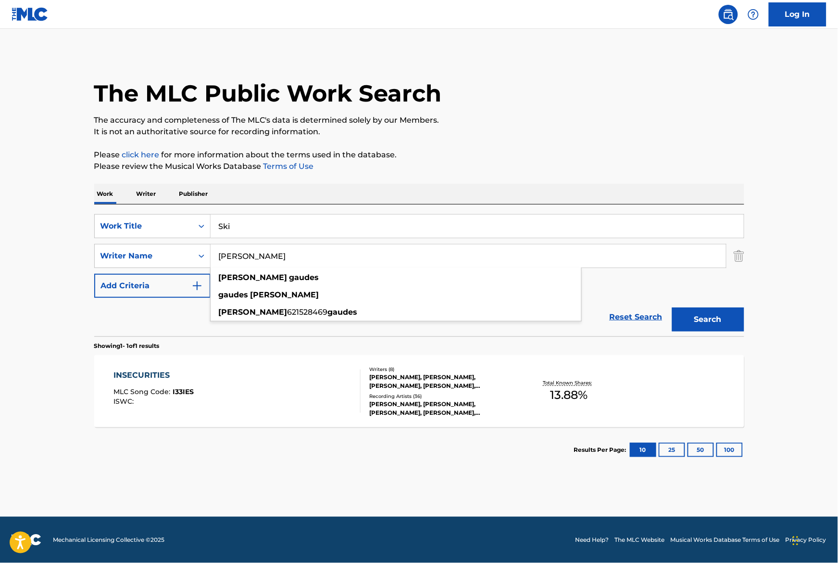
click at [244, 252] on input "Simon Gaudes" at bounding box center [469, 255] width 516 height 23
paste input "Lychkin Nikita Vladimirovich"
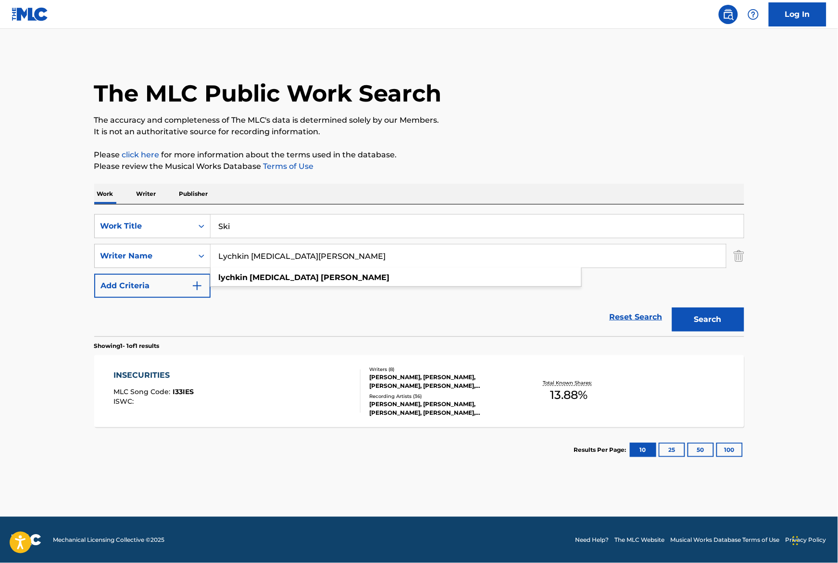
click at [250, 256] on input "Lychkin Nikita Vladimirovich" at bounding box center [469, 255] width 516 height 23
drag, startPoint x: 371, startPoint y: 254, endPoint x: 280, endPoint y: 251, distance: 91.0
click at [279, 251] on input "Lychkin Nikita Vladimirovich" at bounding box center [469, 255] width 516 height 23
click at [329, 254] on input "Lychkin Nikita Vladimirovich" at bounding box center [469, 255] width 516 height 23
drag, startPoint x: 337, startPoint y: 254, endPoint x: 279, endPoint y: 252, distance: 58.2
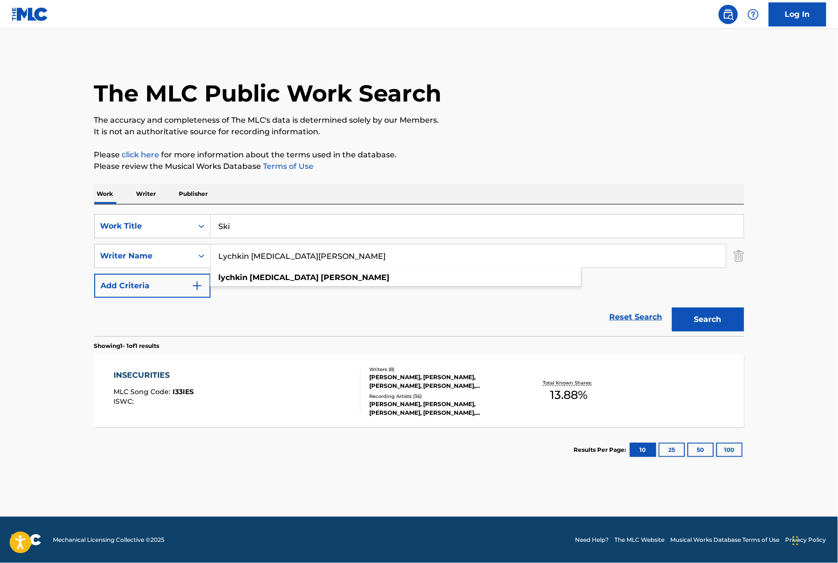
click at [278, 253] on input "Lychkin Nikita Vladimirovich" at bounding box center [469, 255] width 516 height 23
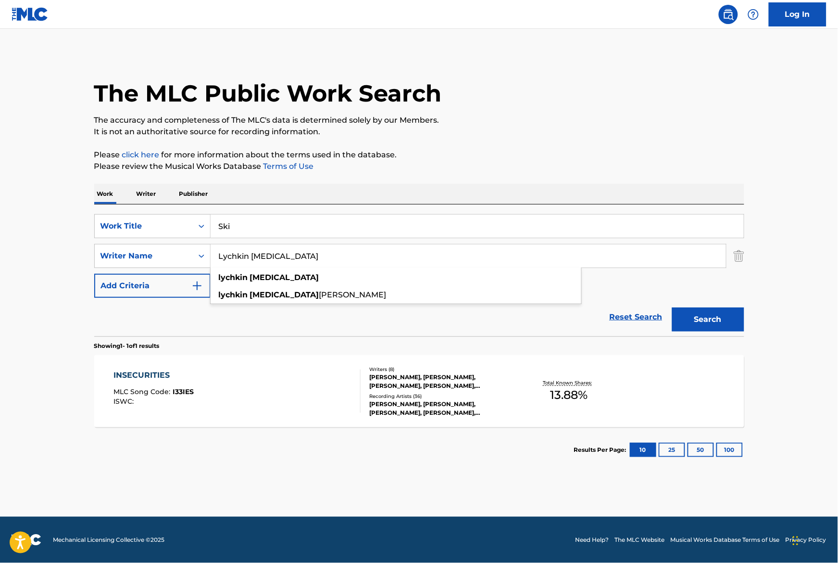
drag, startPoint x: 280, startPoint y: 259, endPoint x: 250, endPoint y: 257, distance: 30.4
click at [250, 257] on input "Lychkin Nikita" at bounding box center [469, 255] width 516 height 23
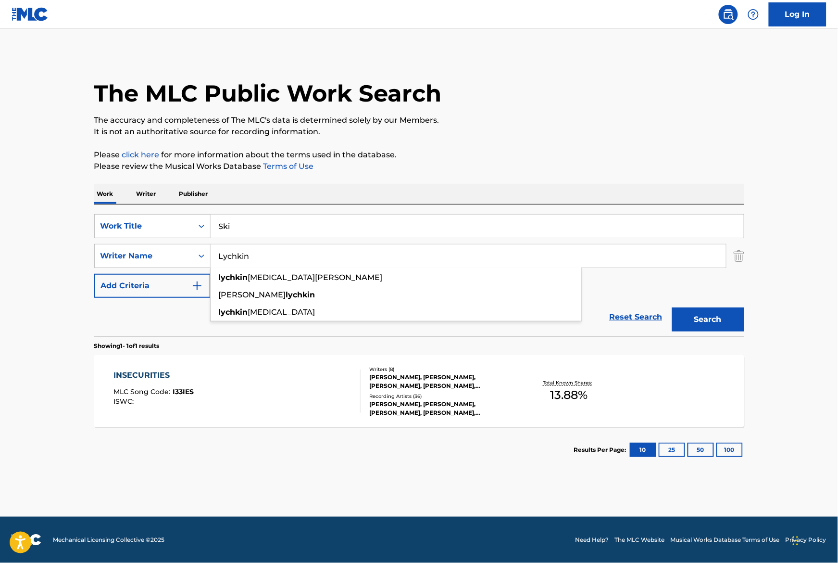
click at [220, 254] on input "Lychkin" at bounding box center [469, 255] width 516 height 23
paste input "[MEDICAL_DATA]"
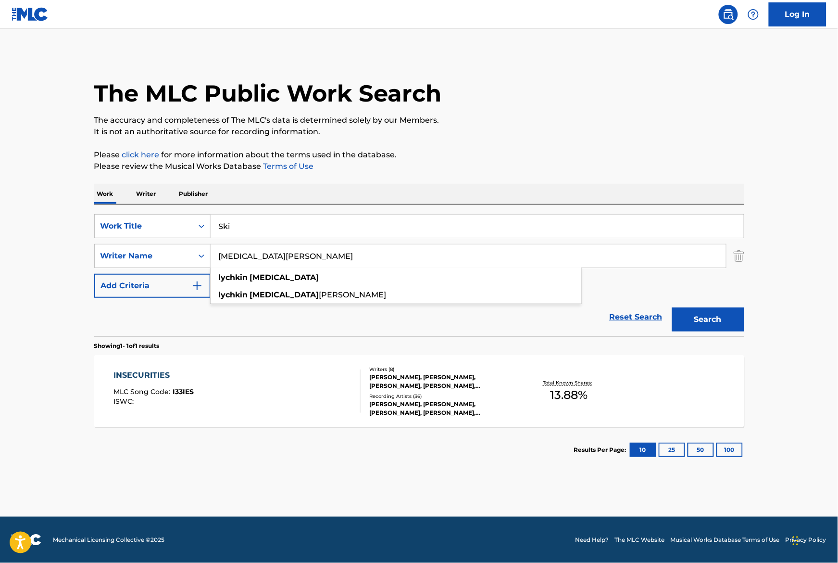
type input "Nikita Lychkin"
click at [727, 330] on button "Search" at bounding box center [708, 319] width 72 height 24
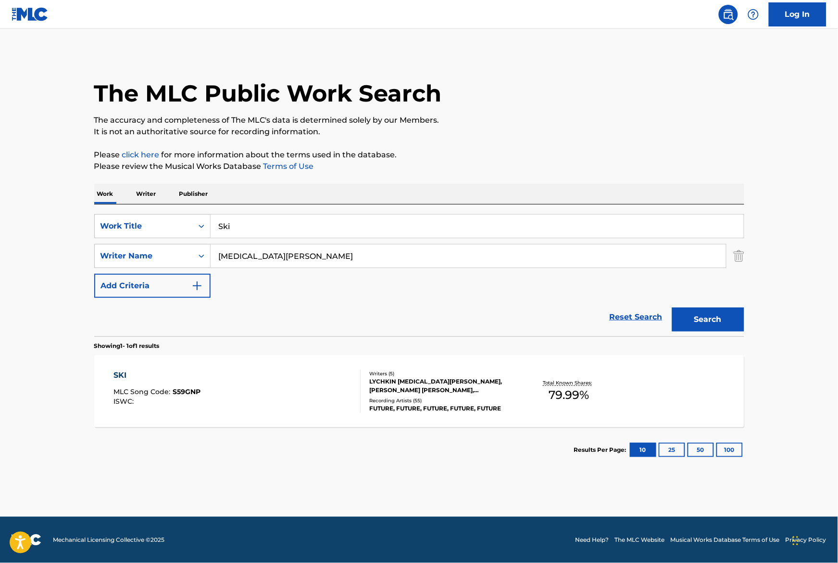
click at [469, 400] on div "Recording Artists ( 55 )" at bounding box center [442, 400] width 145 height 7
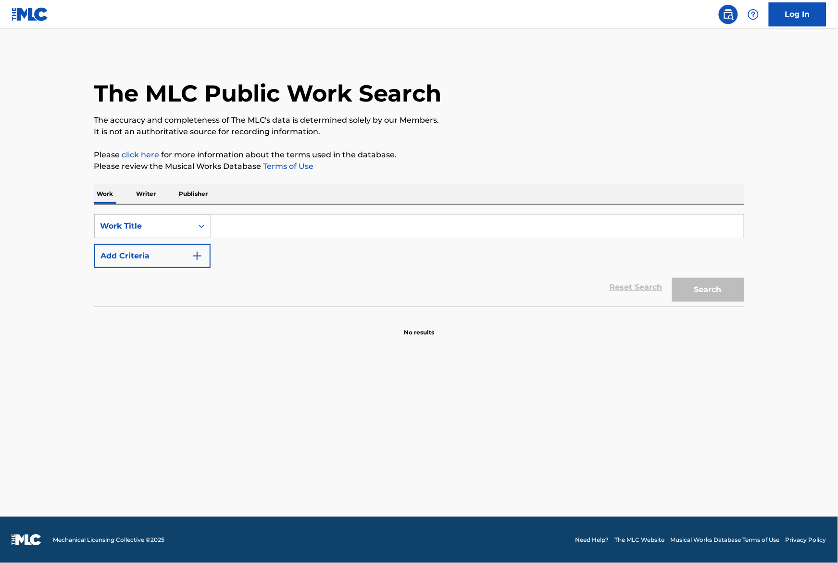
click at [382, 220] on input "Search Form" at bounding box center [477, 226] width 533 height 23
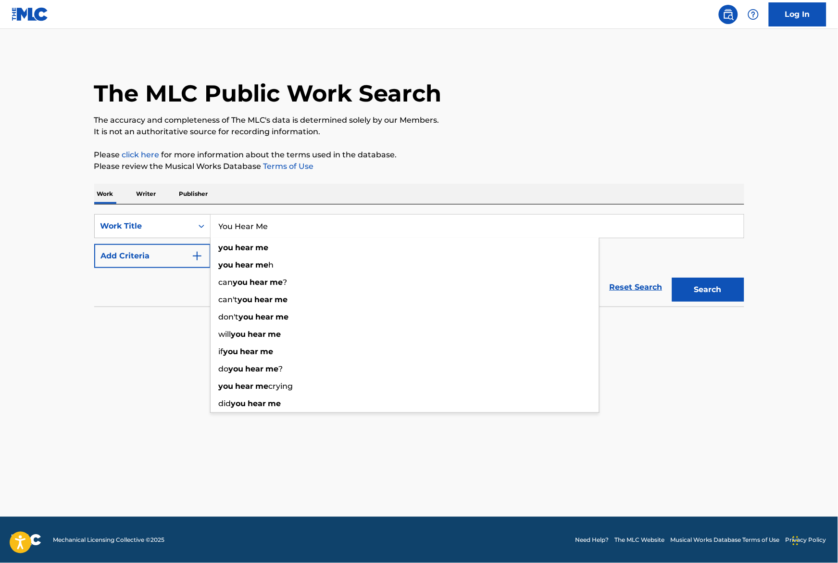
type input "You Hear Me"
click at [549, 187] on div "Work Writer Publisher" at bounding box center [419, 194] width 650 height 20
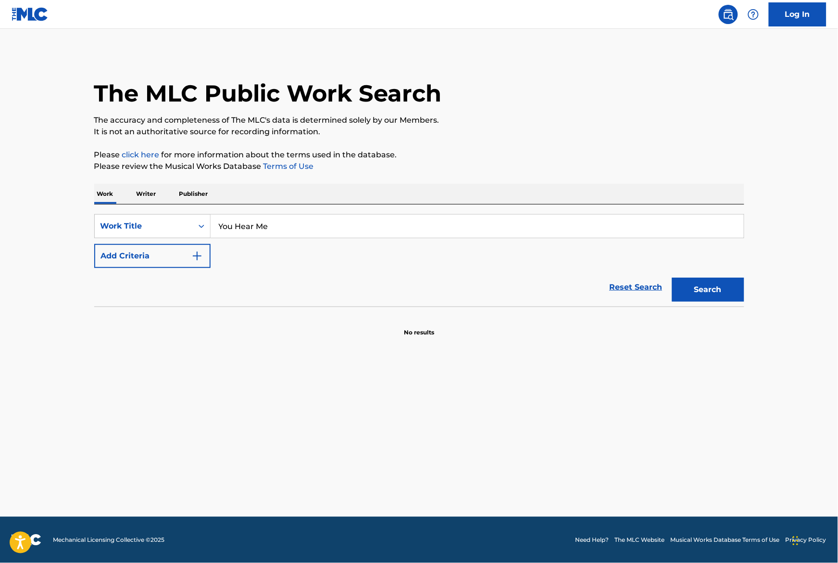
click at [202, 252] on img "Search Form" at bounding box center [197, 256] width 12 height 12
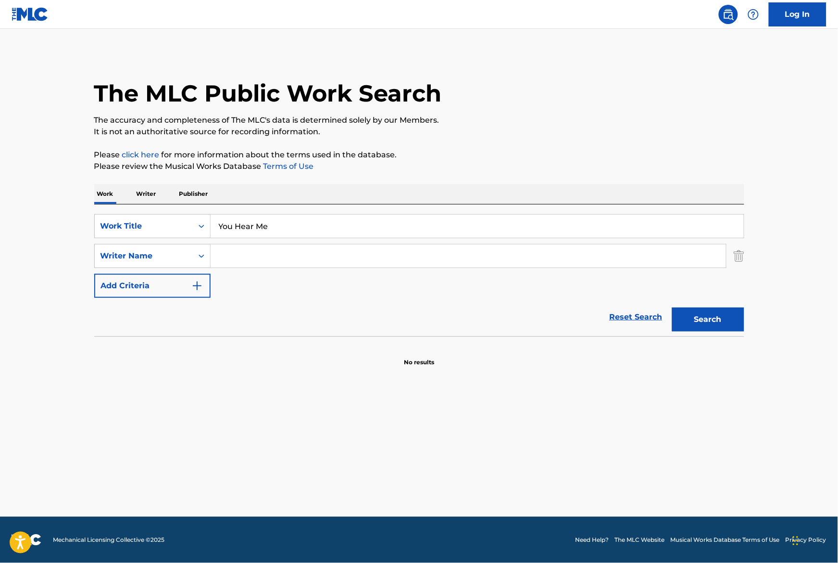
click at [259, 265] on input "Search Form" at bounding box center [469, 255] width 516 height 23
paste input "[URL][DOMAIN_NAME]"
click at [274, 250] on input "[URL][DOMAIN_NAME]" at bounding box center [469, 255] width 516 height 23
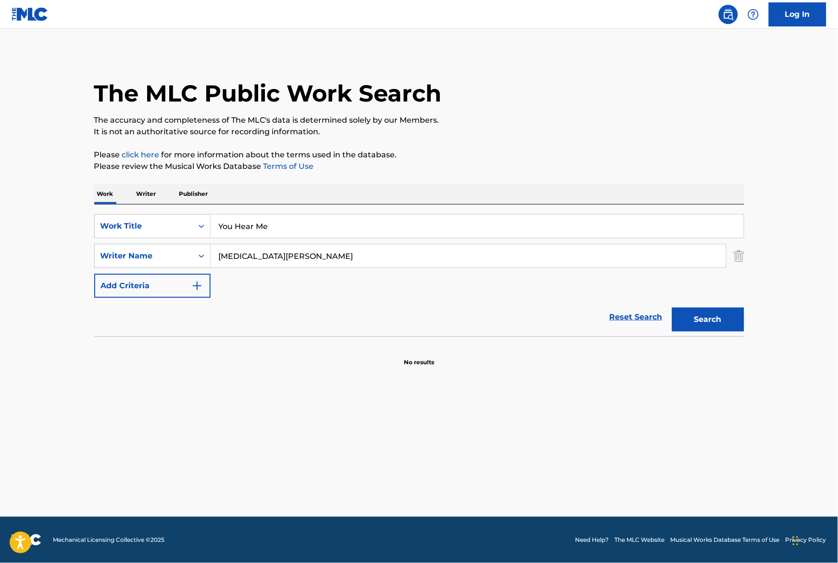
click at [590, 185] on div "Work Writer Publisher" at bounding box center [419, 194] width 650 height 20
click at [722, 330] on button "Search" at bounding box center [708, 319] width 72 height 24
click at [383, 255] on input "[MEDICAL_DATA][PERSON_NAME]" at bounding box center [469, 255] width 516 height 23
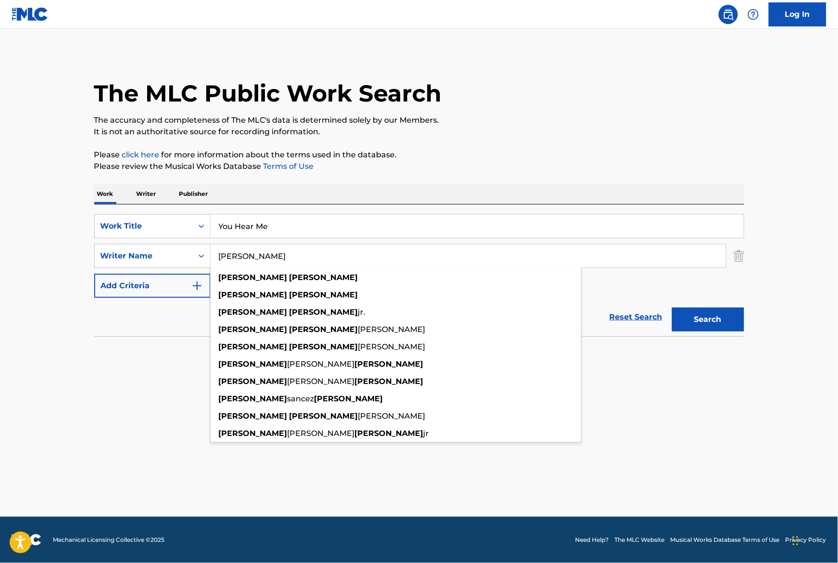
type input "[PERSON_NAME]"
click at [672, 307] on button "Search" at bounding box center [708, 319] width 72 height 24
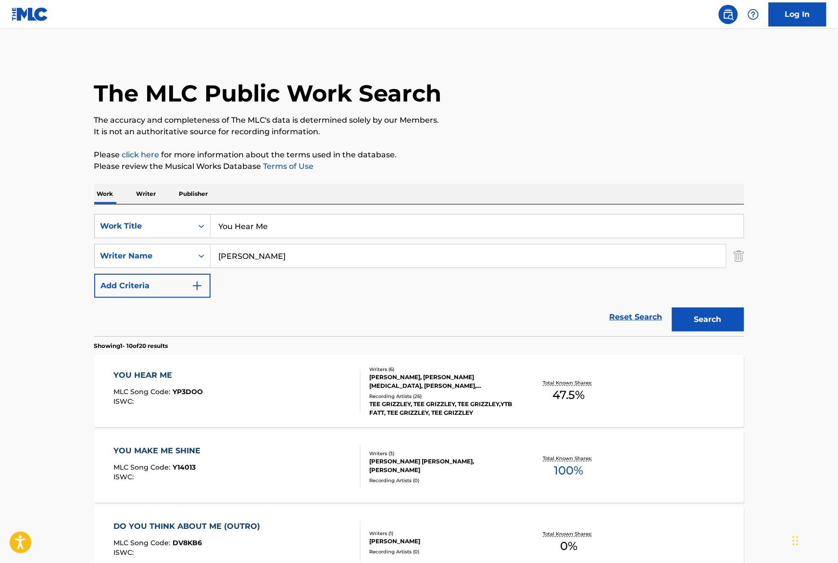
click at [481, 366] on div "Writers ( 6 )" at bounding box center [442, 369] width 145 height 7
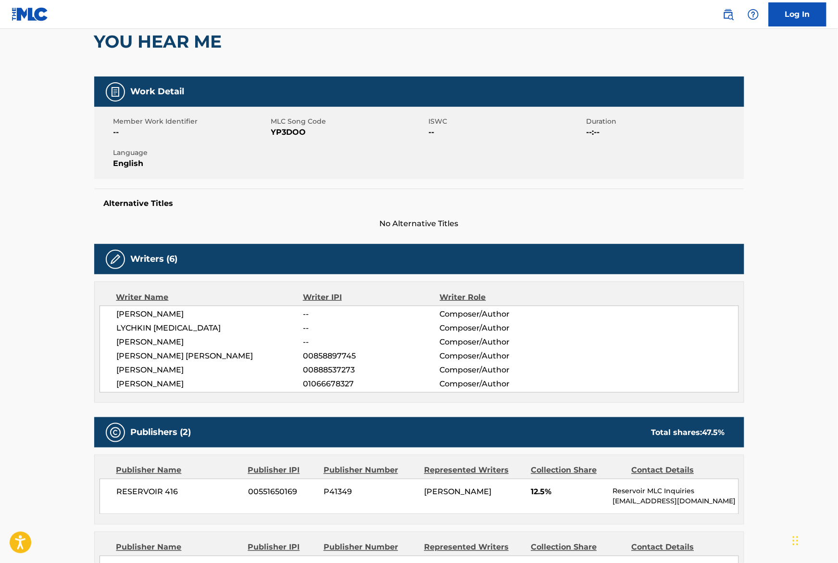
scroll to position [83, 0]
